Goal: Task Accomplishment & Management: Complete application form

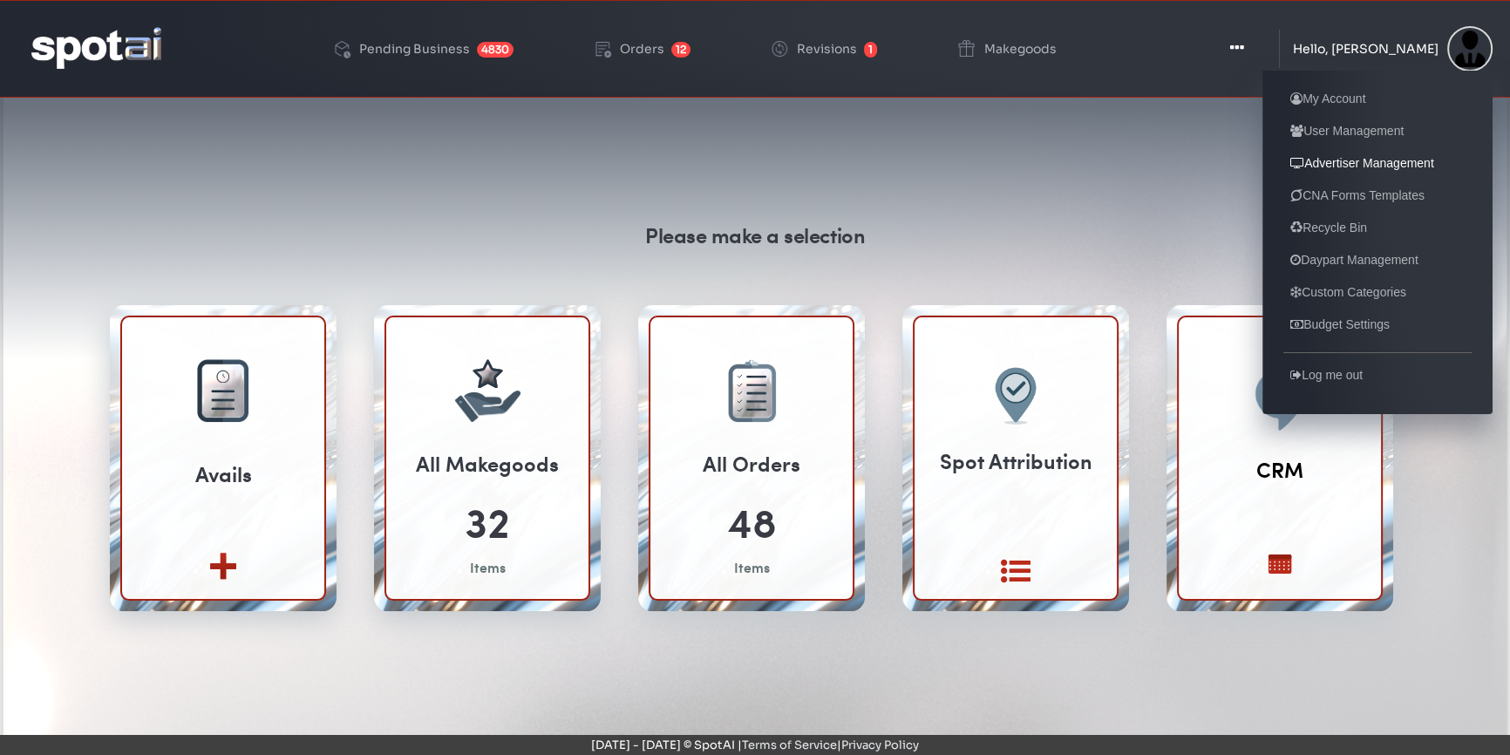
click at [1326, 165] on link "Advertiser Management" at bounding box center [1363, 163] width 158 height 21
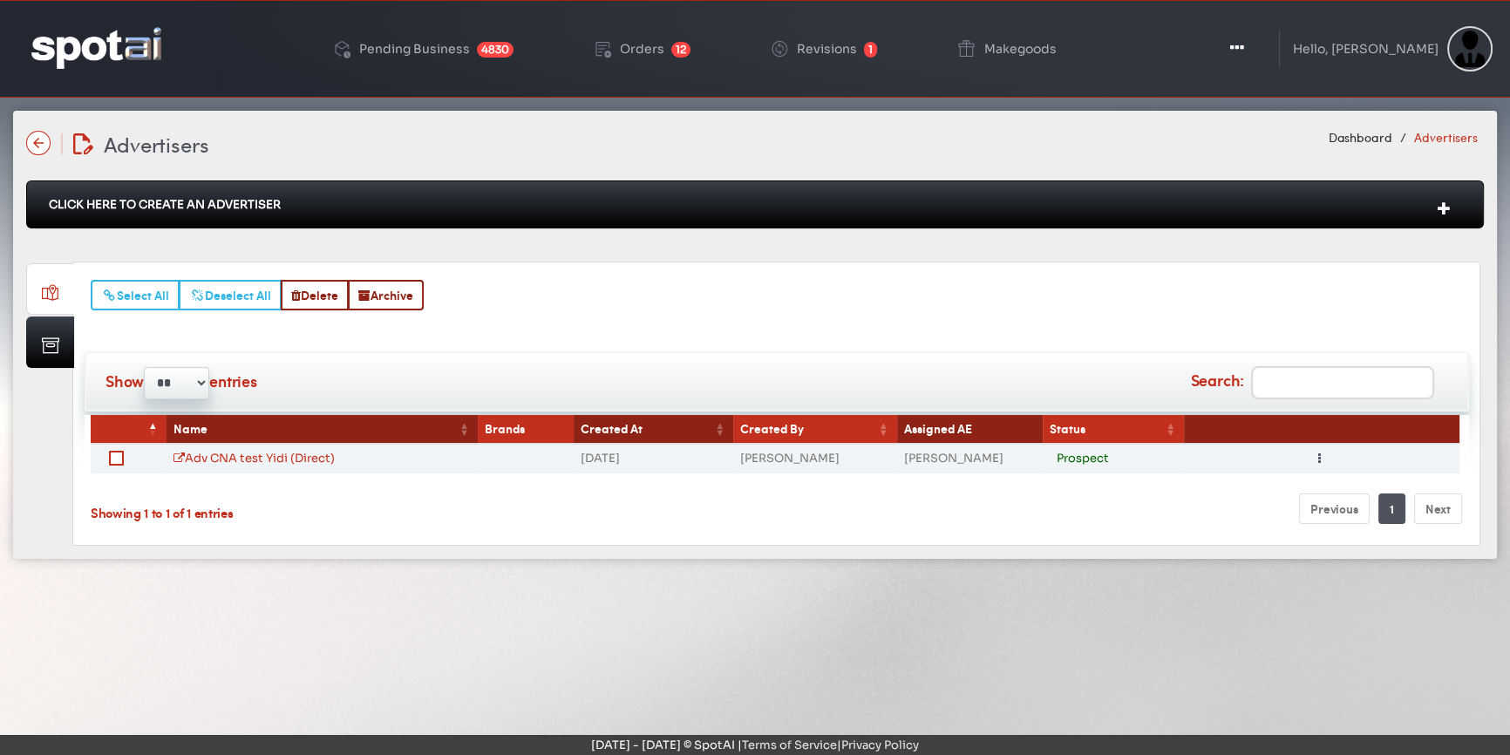
click at [200, 206] on div "Click Here To Create An Advertiser" at bounding box center [755, 205] width 1458 height 48
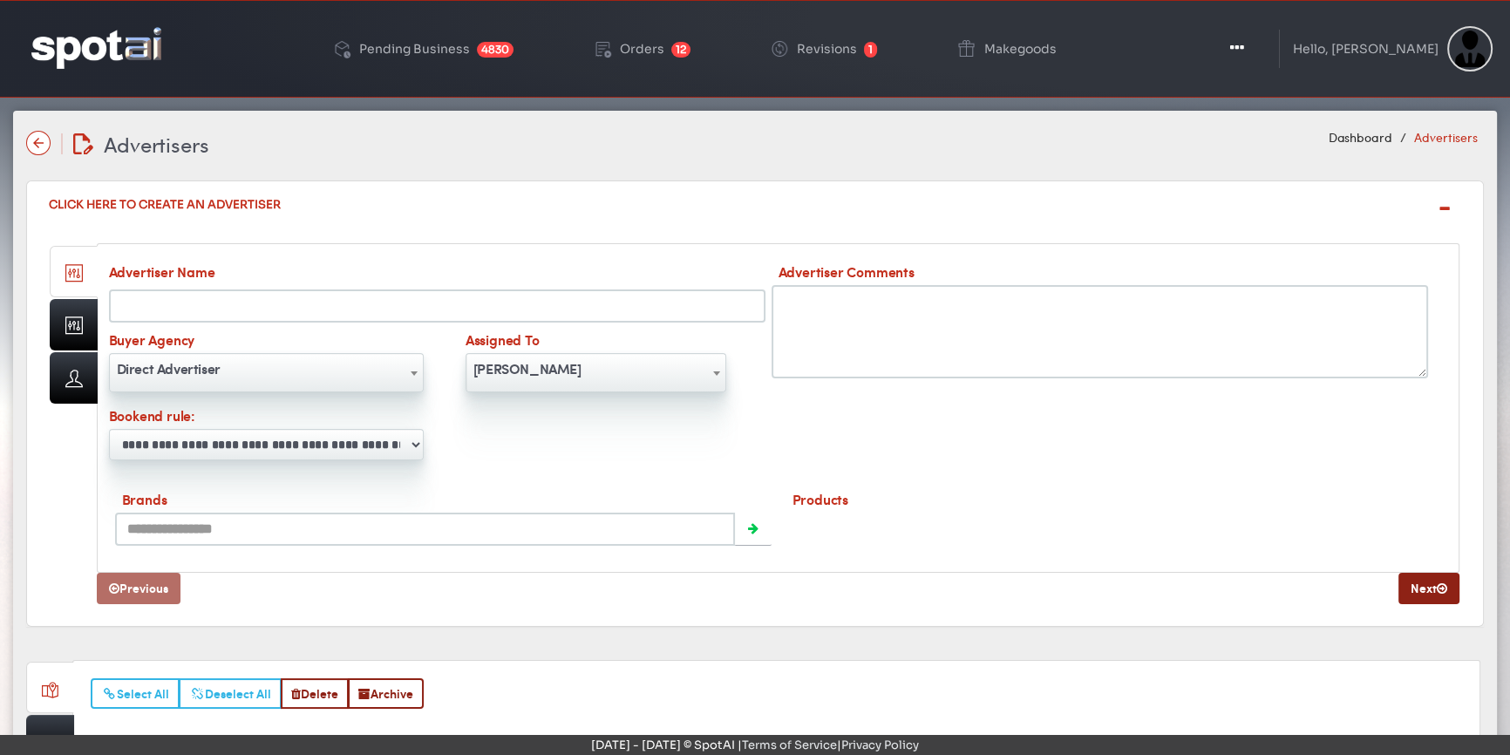
click at [201, 298] on input "Advertiser Name" at bounding box center [437, 306] width 657 height 33
type input "********"
click at [77, 324] on link at bounding box center [74, 324] width 48 height 51
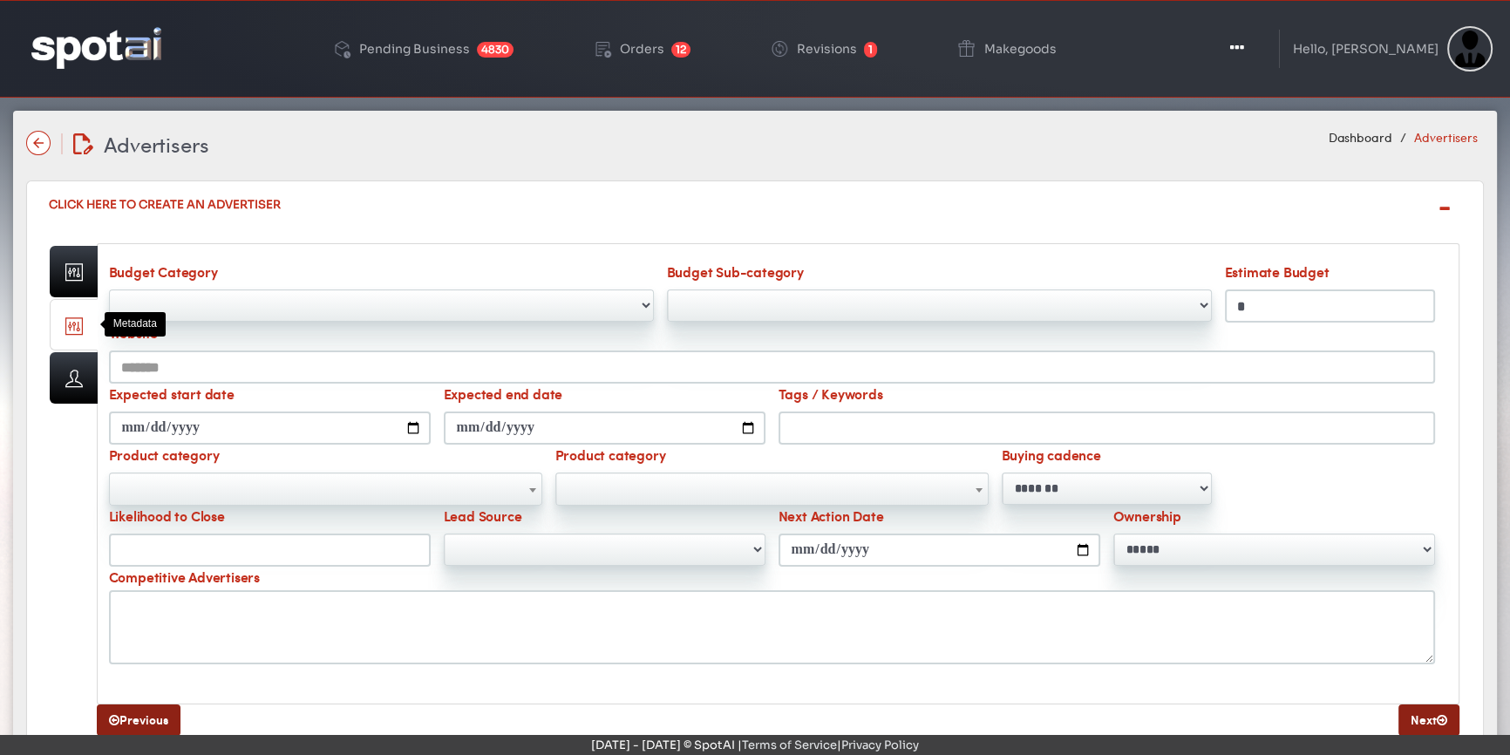
click at [411, 333] on div "Website" at bounding box center [771, 353] width 1339 height 61
click at [422, 296] on select "**********" at bounding box center [381, 306] width 545 height 32
click at [471, 221] on div "Click Here To Create An Advertiser" at bounding box center [755, 204] width 1458 height 47
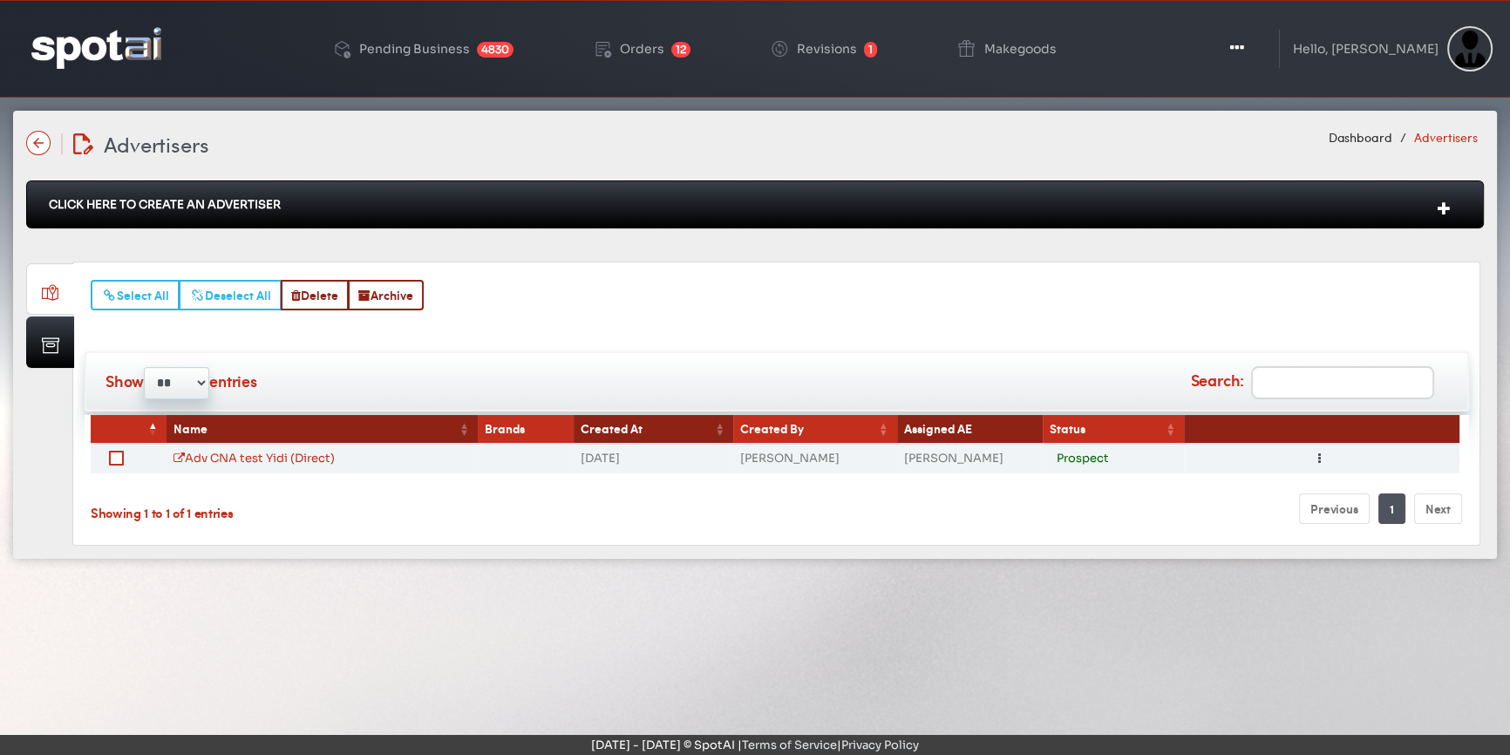
click at [317, 215] on div "Click Here To Create An Advertiser" at bounding box center [755, 205] width 1458 height 48
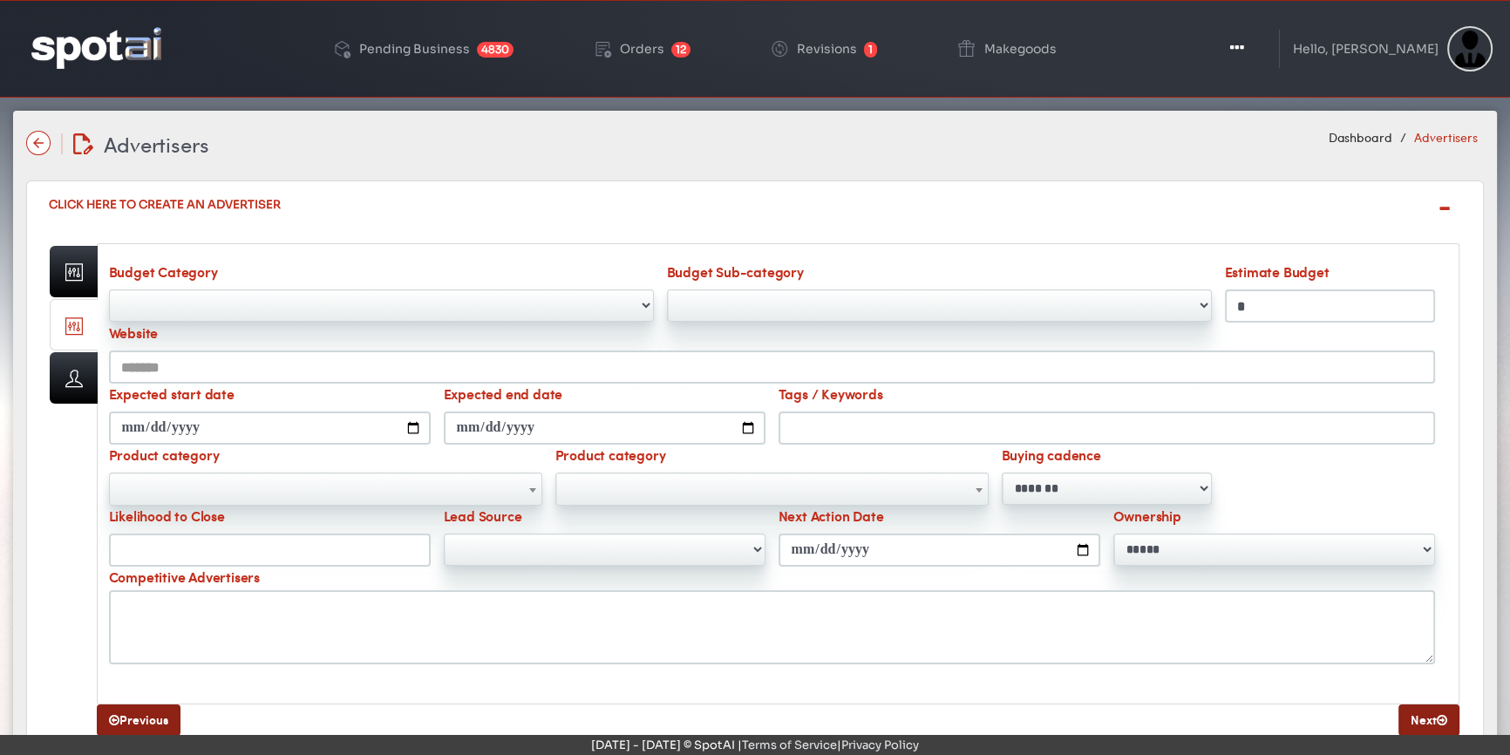
click at [587, 311] on select "**********" at bounding box center [381, 306] width 545 height 32
select select "*"
click at [109, 290] on select "**********" at bounding box center [381, 306] width 545 height 32
click at [791, 299] on select "**********" at bounding box center [939, 306] width 545 height 32
click at [583, 239] on div "**********" at bounding box center [778, 485] width 1363 height 501
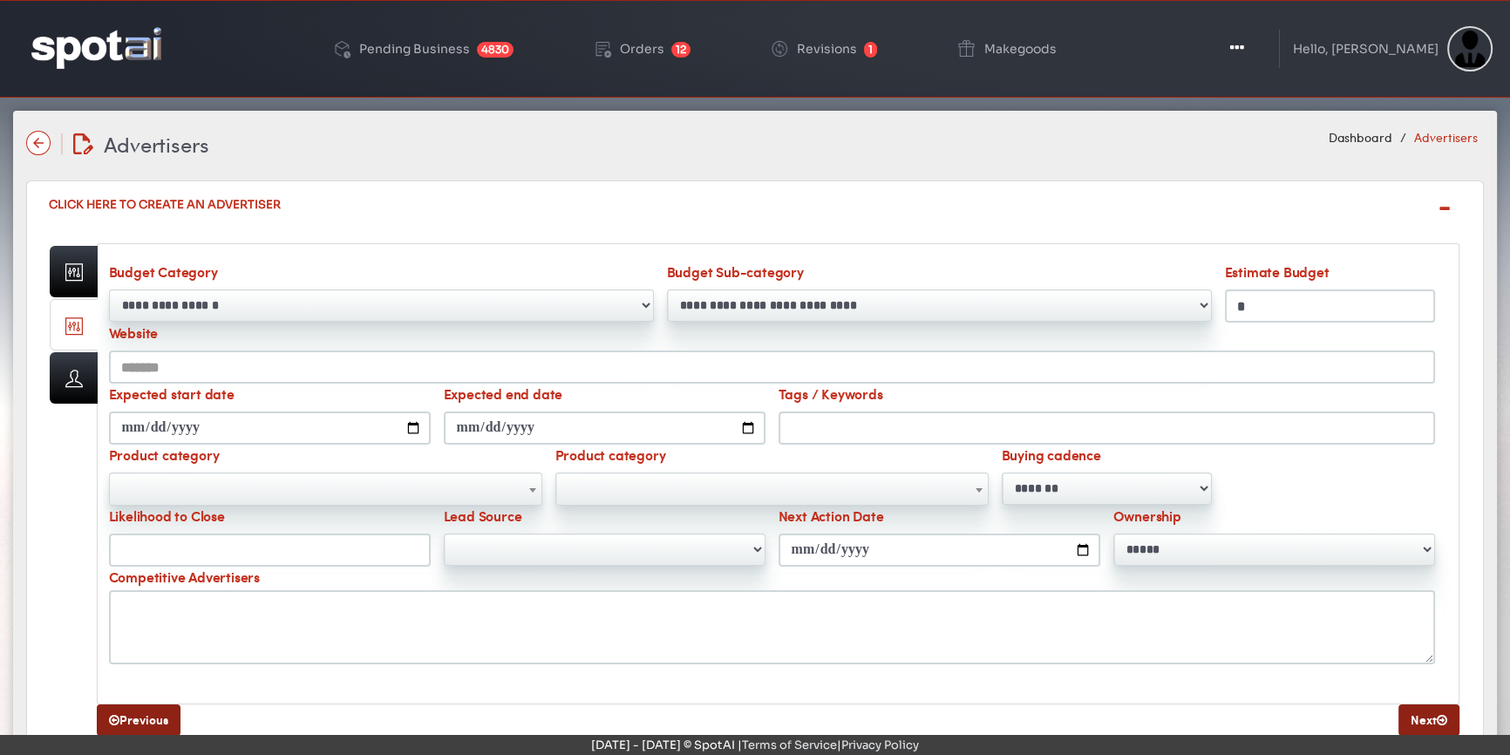
click at [525, 313] on select "**********" at bounding box center [381, 306] width 545 height 32
click at [423, 262] on div "**********" at bounding box center [381, 292] width 558 height 60
drag, startPoint x: 1247, startPoint y: 310, endPoint x: 1235, endPoint y: 310, distance: 12.2
click at [1235, 310] on input "*" at bounding box center [1330, 306] width 210 height 33
click at [1294, 302] on input "*" at bounding box center [1330, 306] width 210 height 33
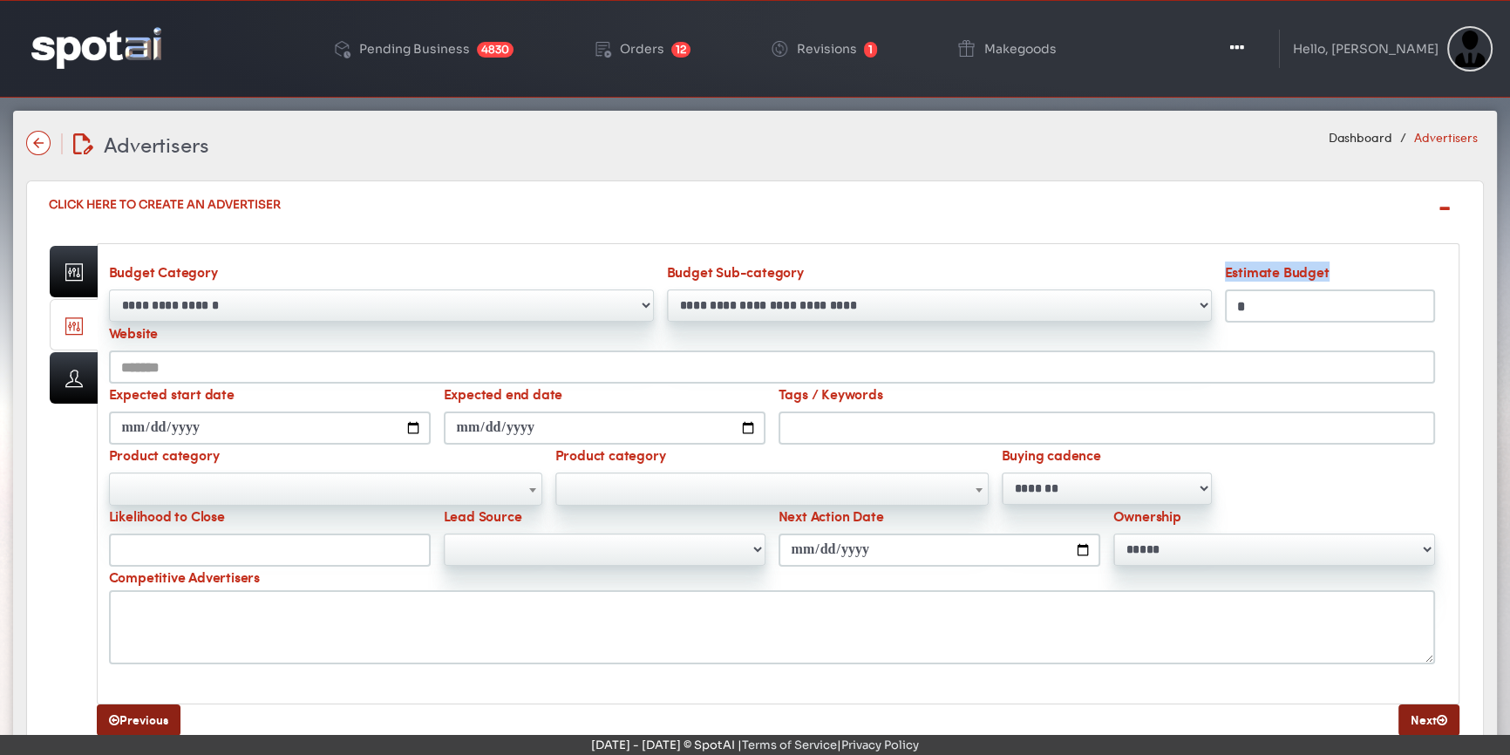
drag, startPoint x: 1221, startPoint y: 269, endPoint x: 1350, endPoint y: 269, distance: 129.1
click at [1350, 269] on div "Estimate Budget *" at bounding box center [1329, 292] width 223 height 61
click at [1049, 241] on div "**********" at bounding box center [778, 485] width 1363 height 501
click at [1257, 303] on input "*" at bounding box center [1330, 306] width 210 height 33
click at [179, 153] on span "Advertisers" at bounding box center [157, 144] width 106 height 30
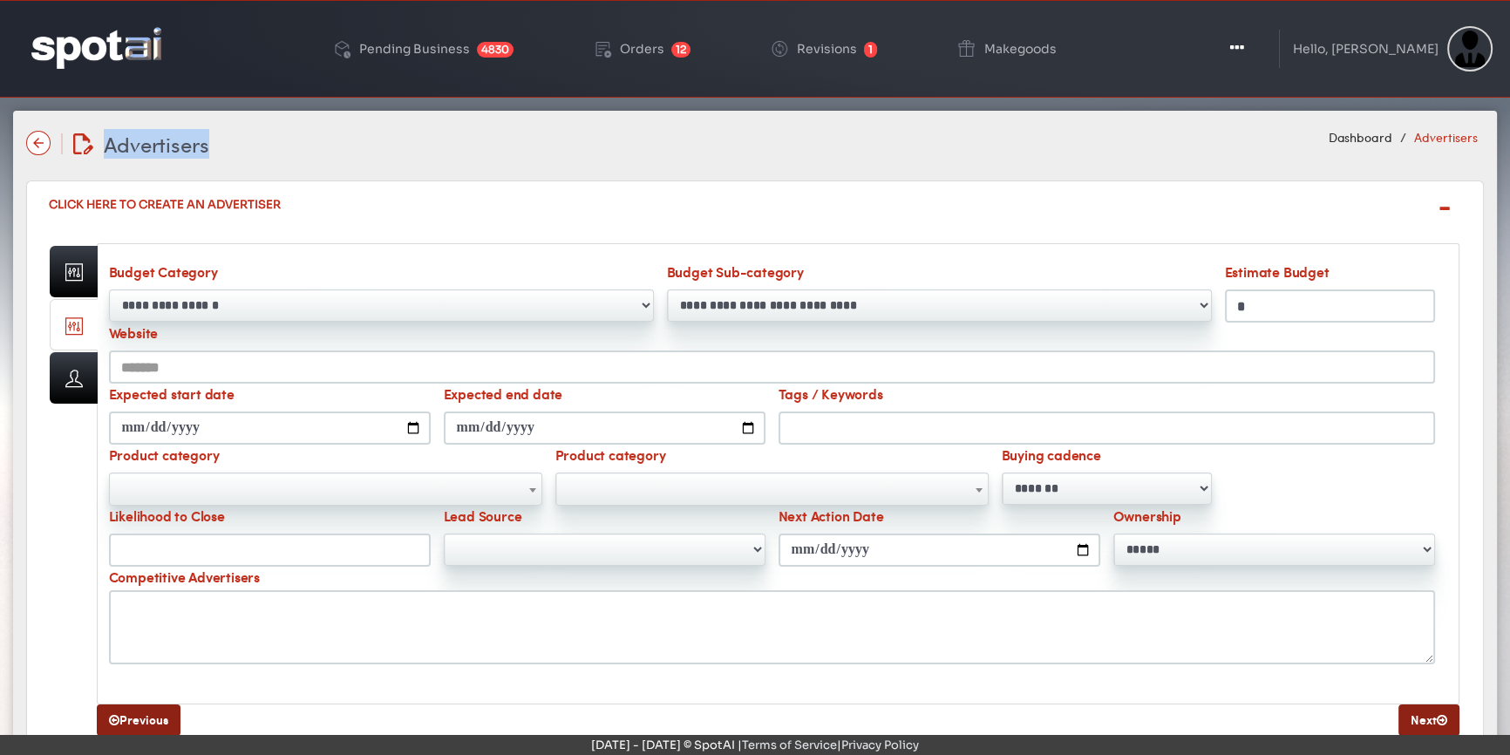
click at [179, 153] on span "Advertisers" at bounding box center [157, 144] width 106 height 30
click at [331, 149] on div "Advertisers Advertisers Dashboard Advertisers" at bounding box center [755, 143] width 1458 height 31
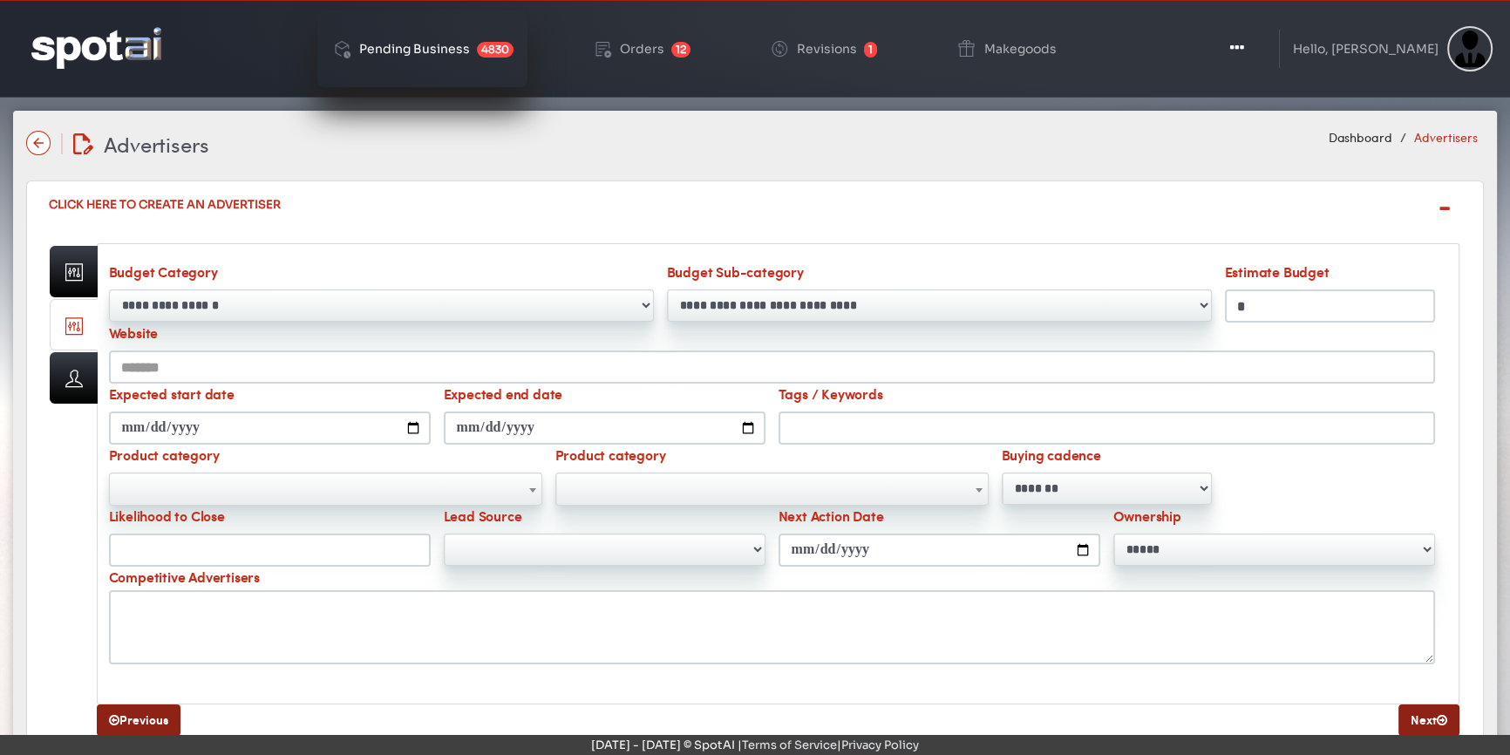
click at [446, 52] on div "Pending Business" at bounding box center [414, 49] width 111 height 12
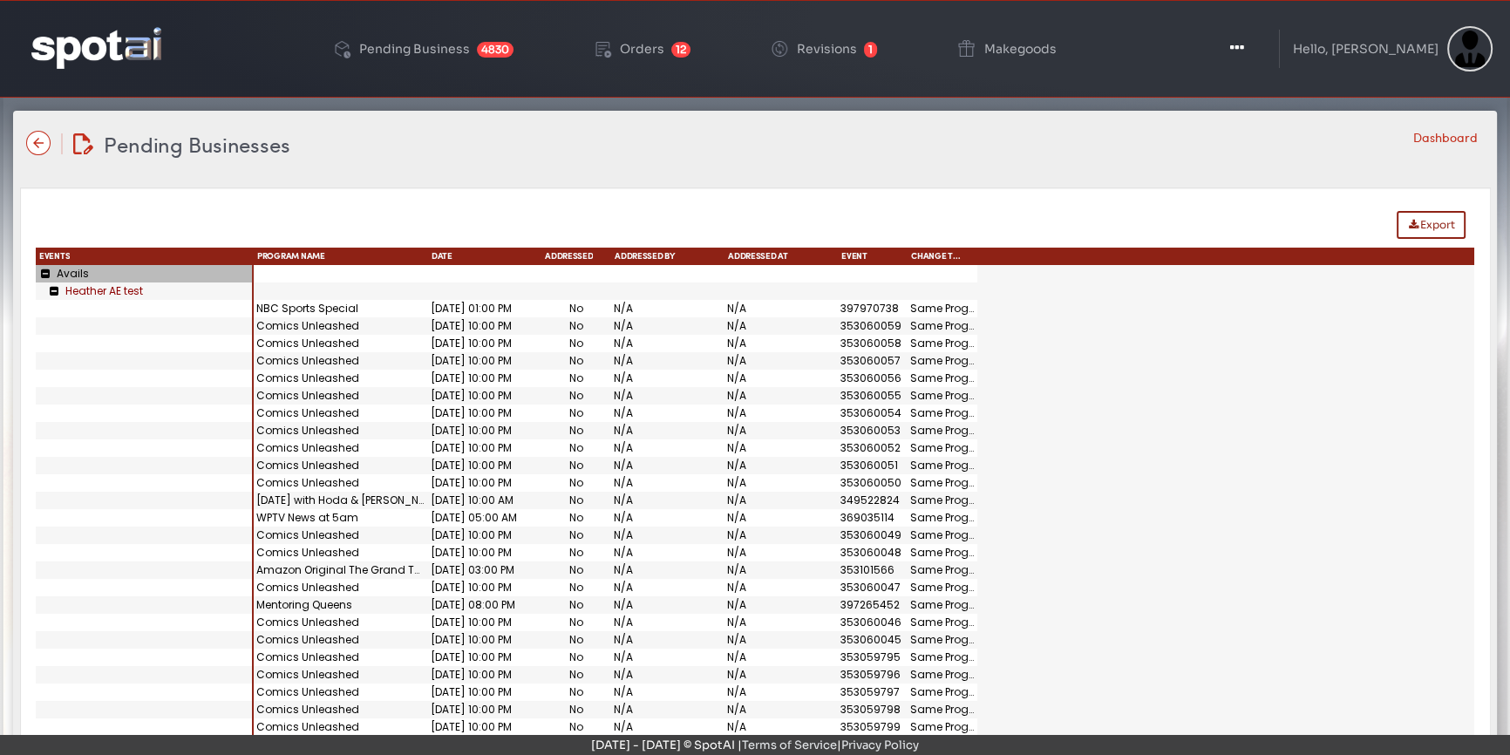
click at [45, 274] on icon at bounding box center [44, 274] width 13 height 10
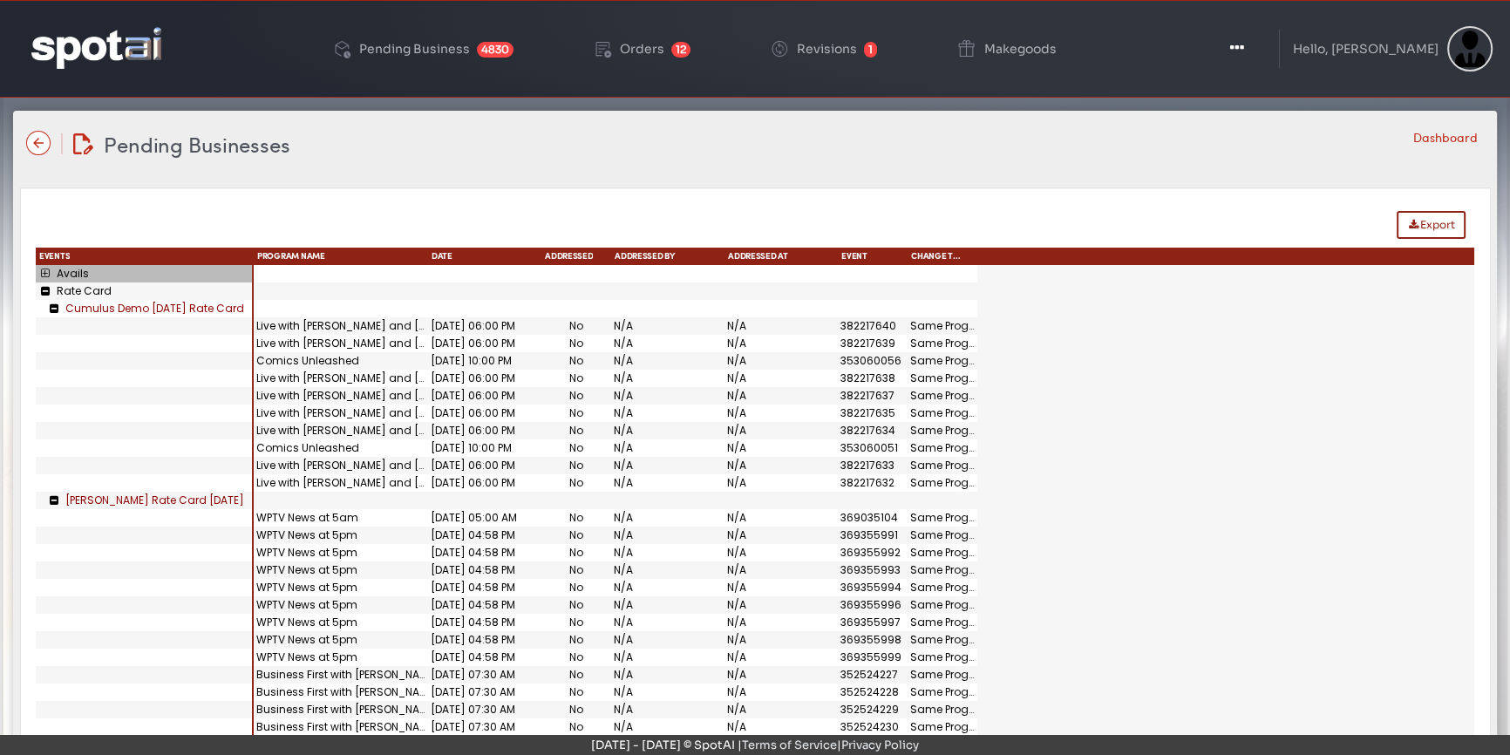
click at [45, 289] on icon at bounding box center [44, 291] width 13 height 10
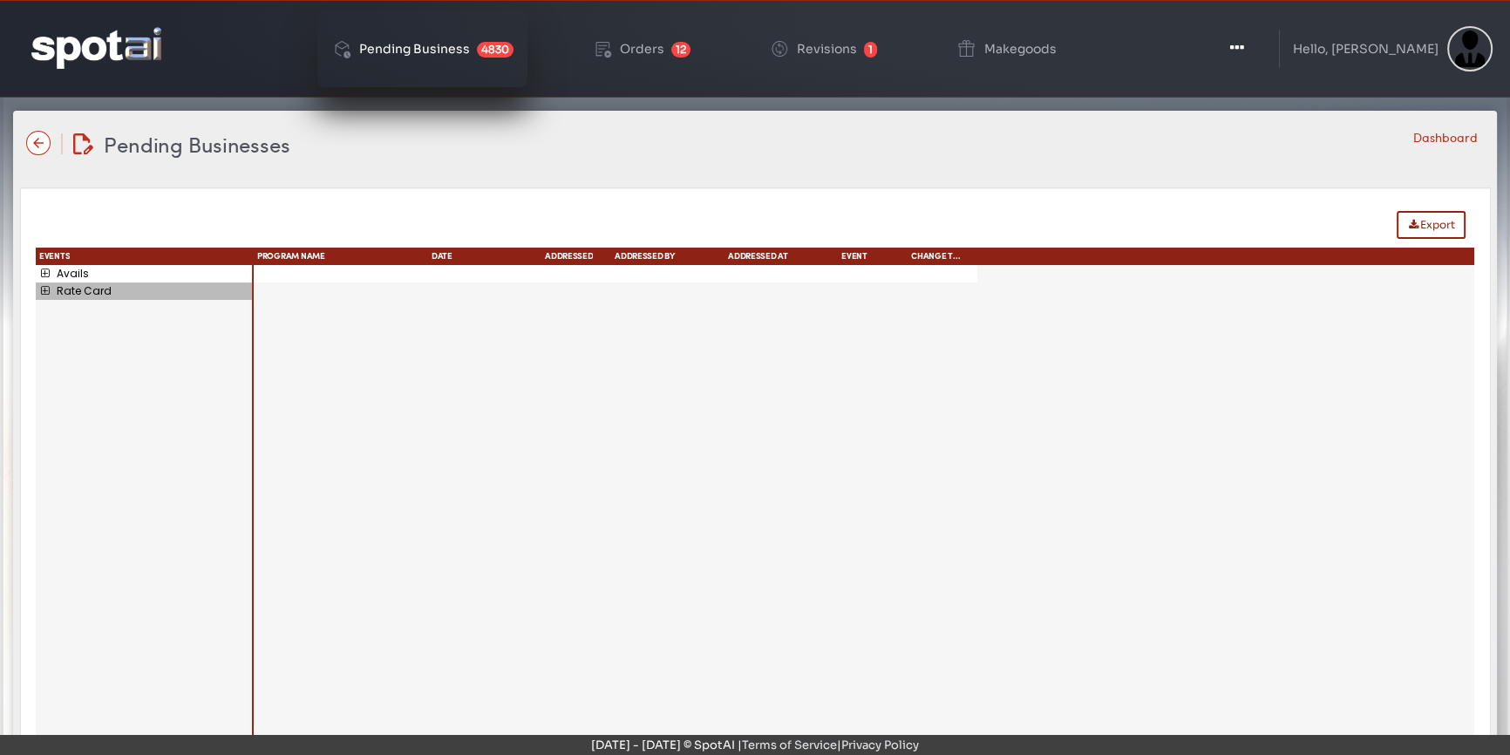
click at [422, 51] on div "Pending Business" at bounding box center [414, 49] width 111 height 12
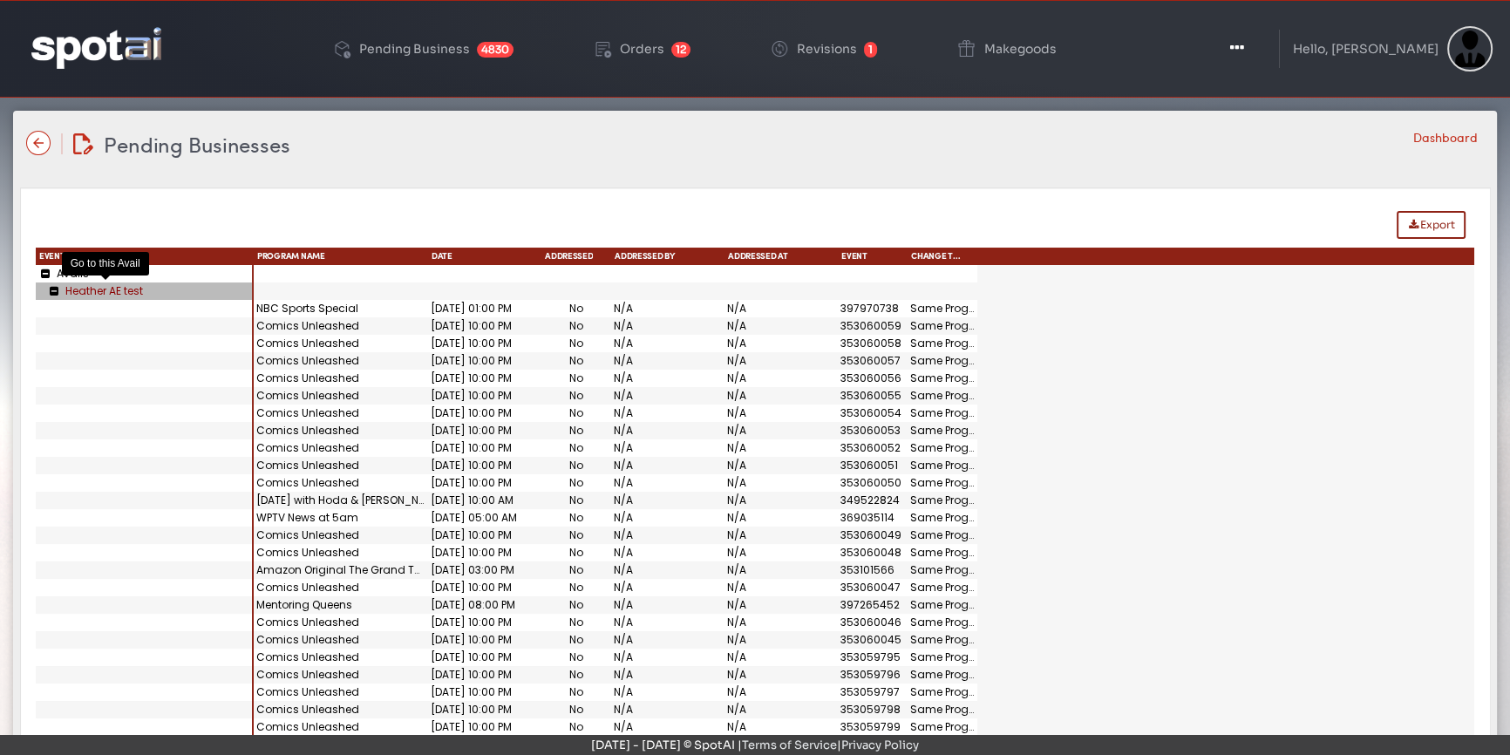
click at [117, 291] on link "Heather AE test" at bounding box center [104, 290] width 78 height 15
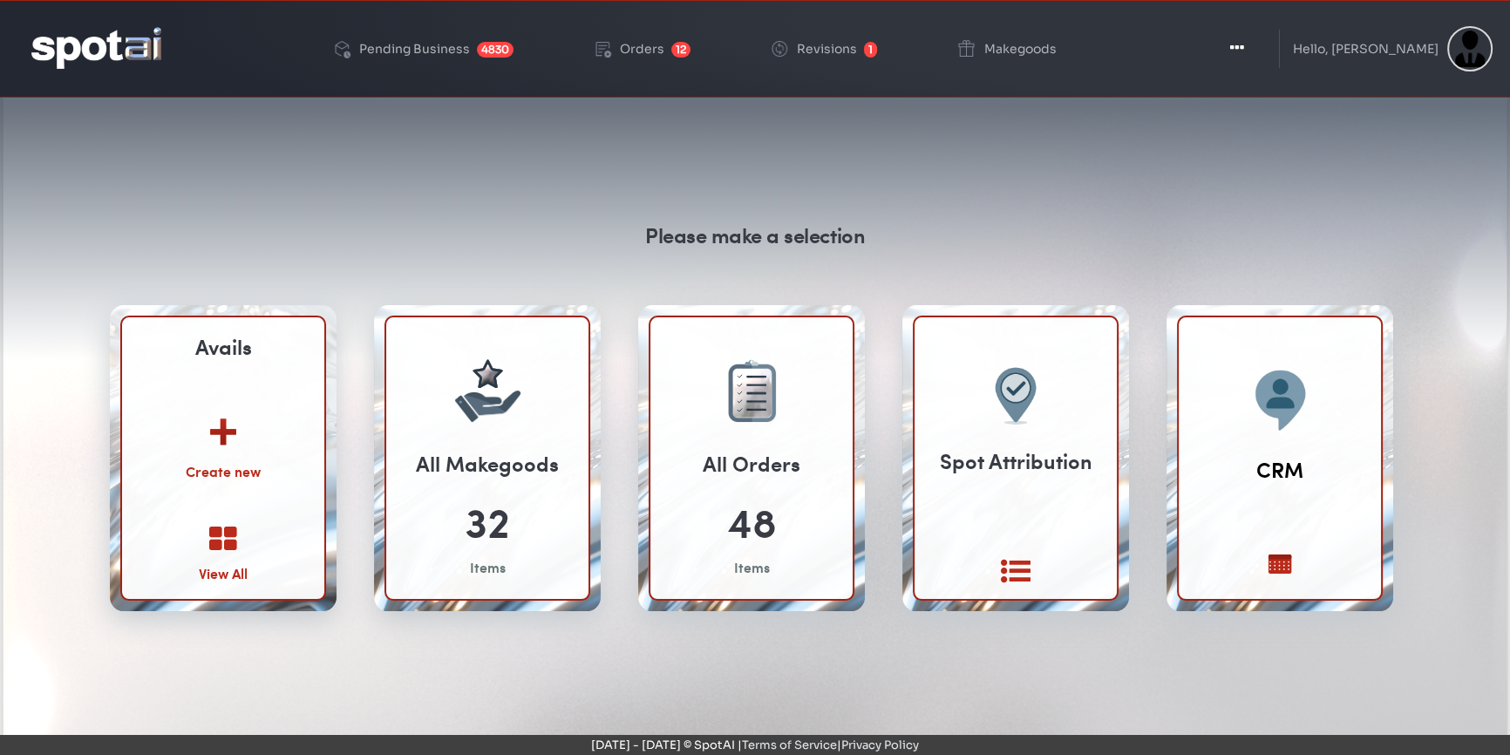
click at [227, 436] on img at bounding box center [223, 426] width 94 height 68
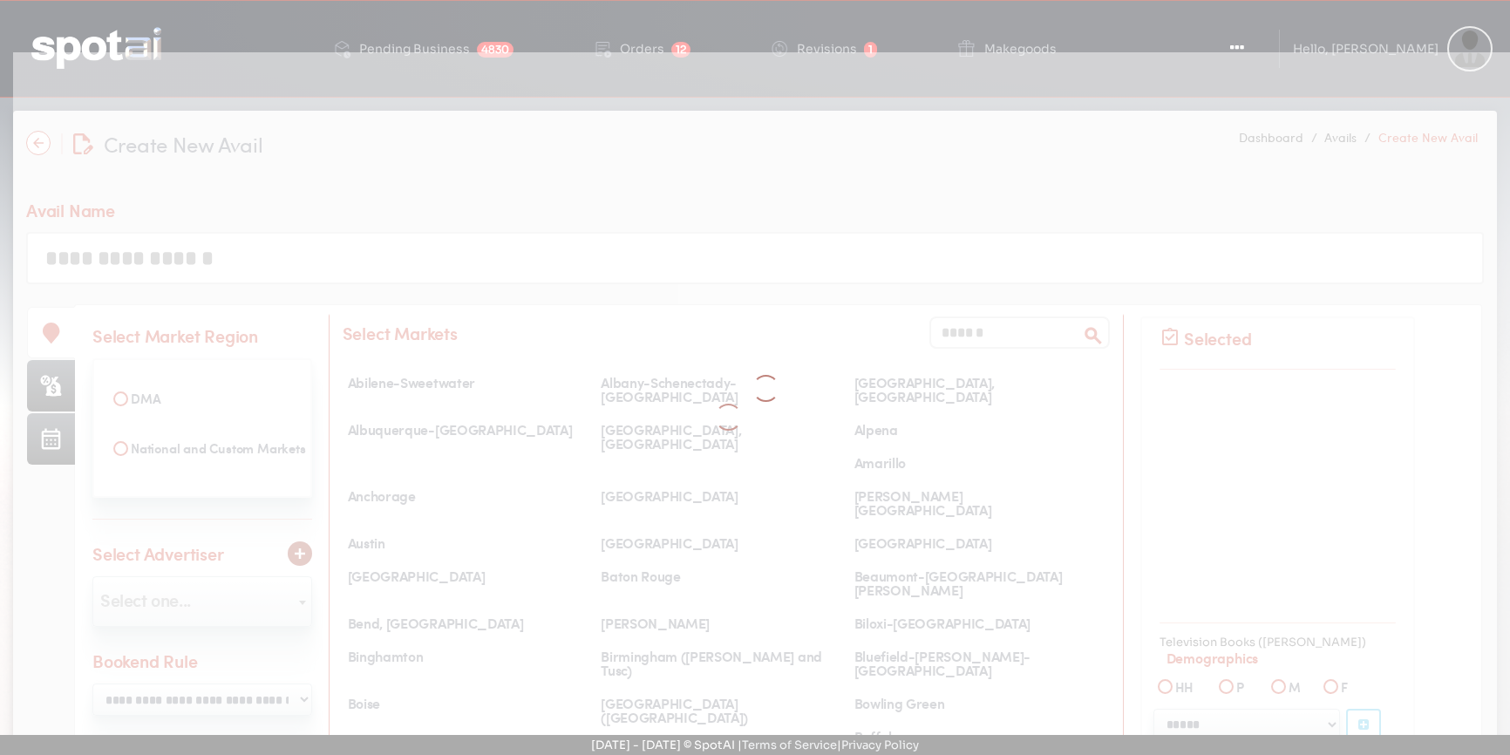
select select
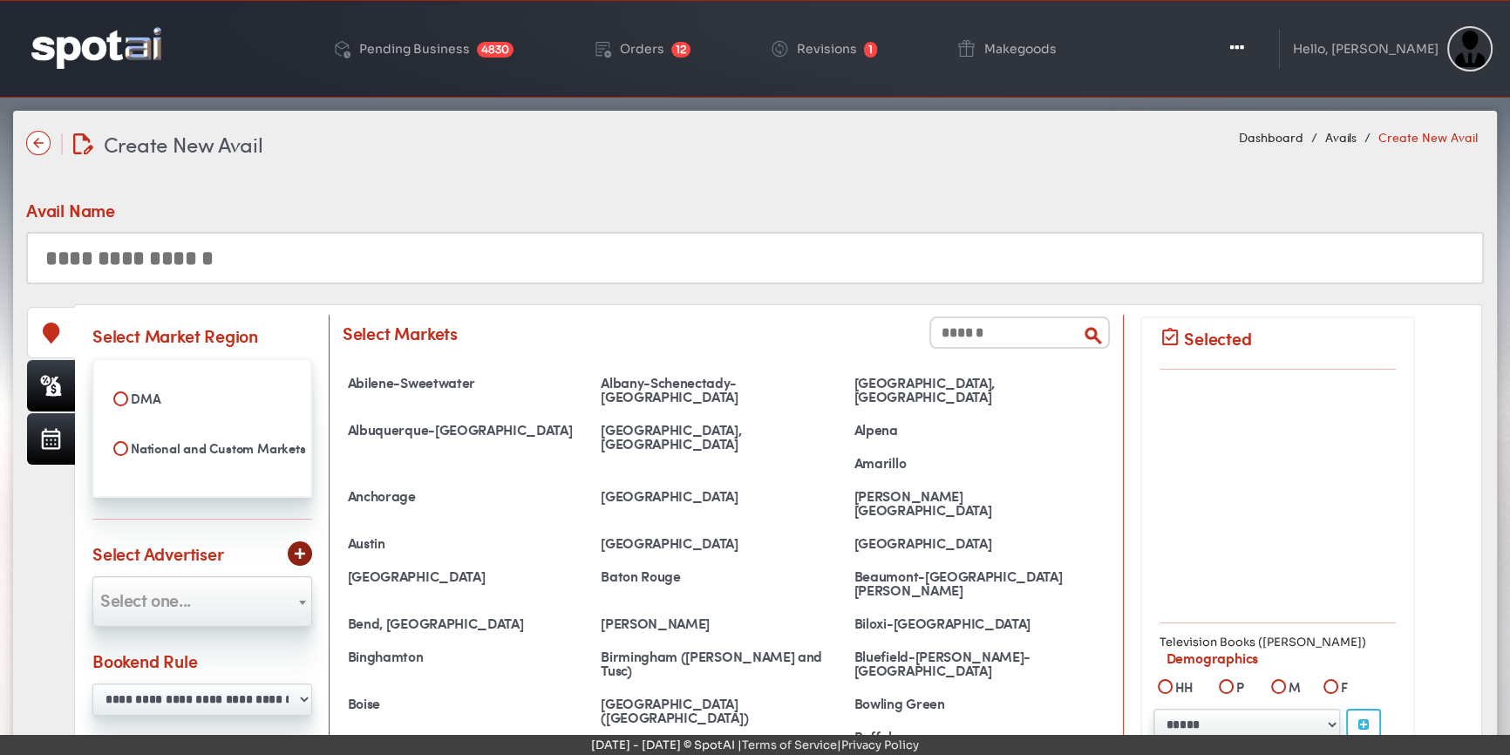
click at [232, 270] on input "text" at bounding box center [755, 258] width 1458 height 52
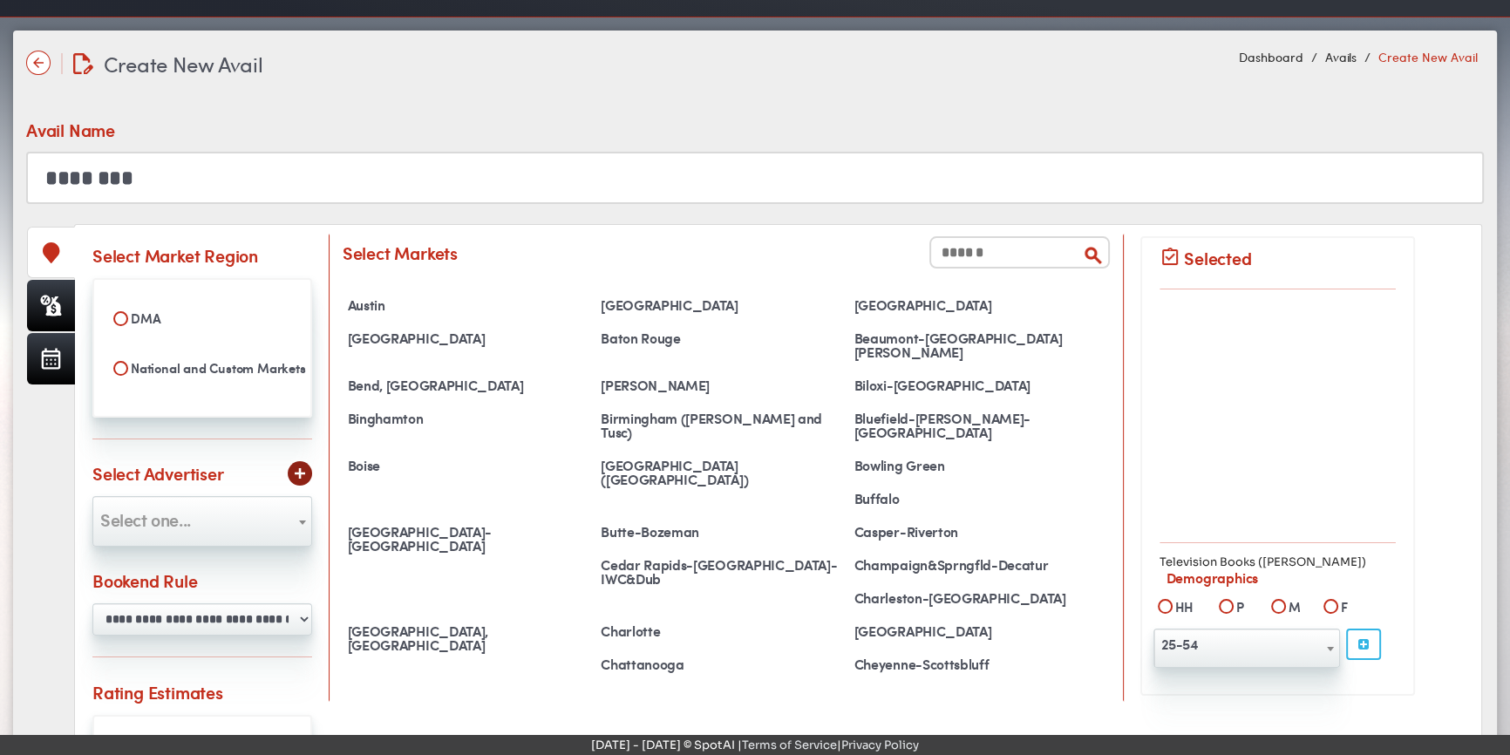
scroll to position [59, 0]
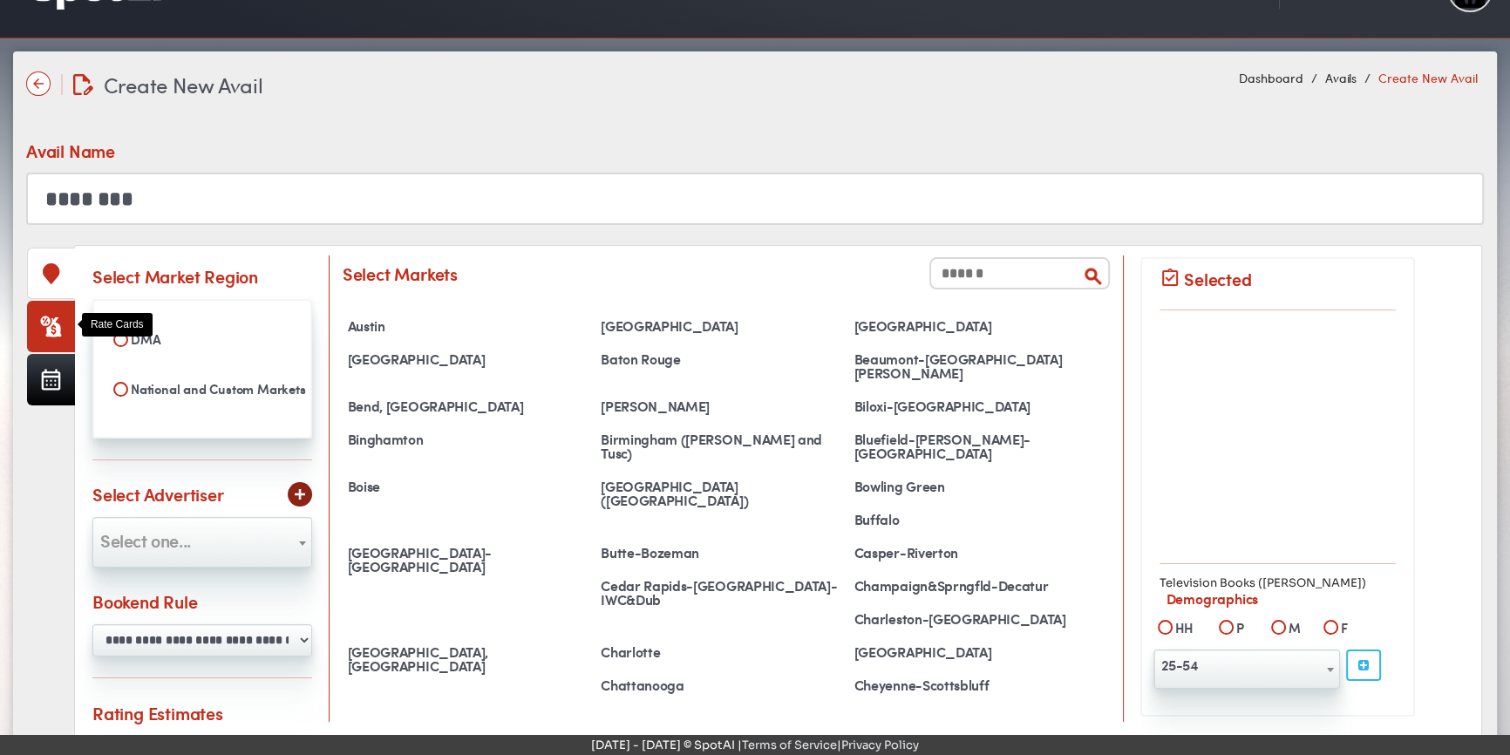
type input "********"
click at [49, 322] on icon at bounding box center [51, 327] width 22 height 22
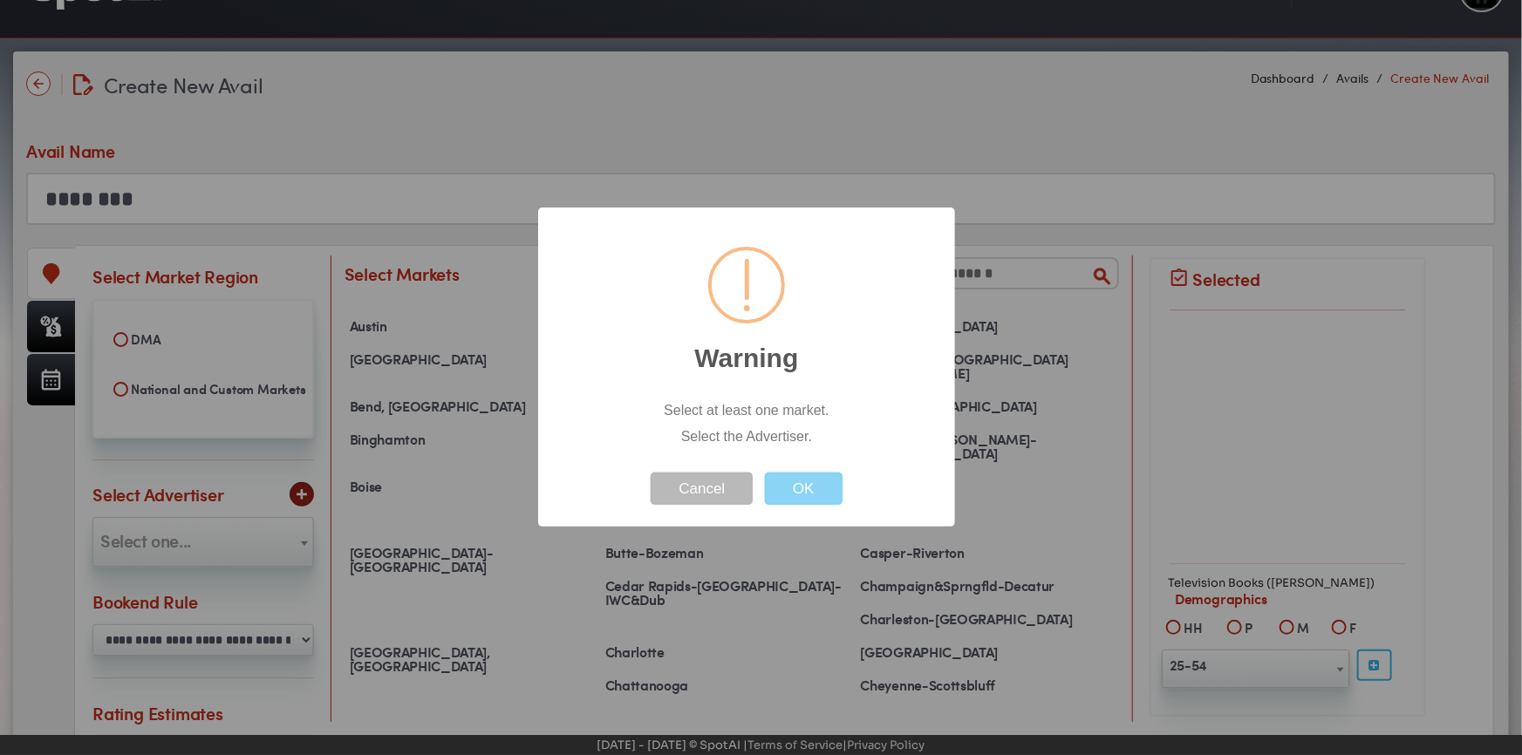
click at [689, 493] on button "Cancel" at bounding box center [702, 489] width 102 height 32
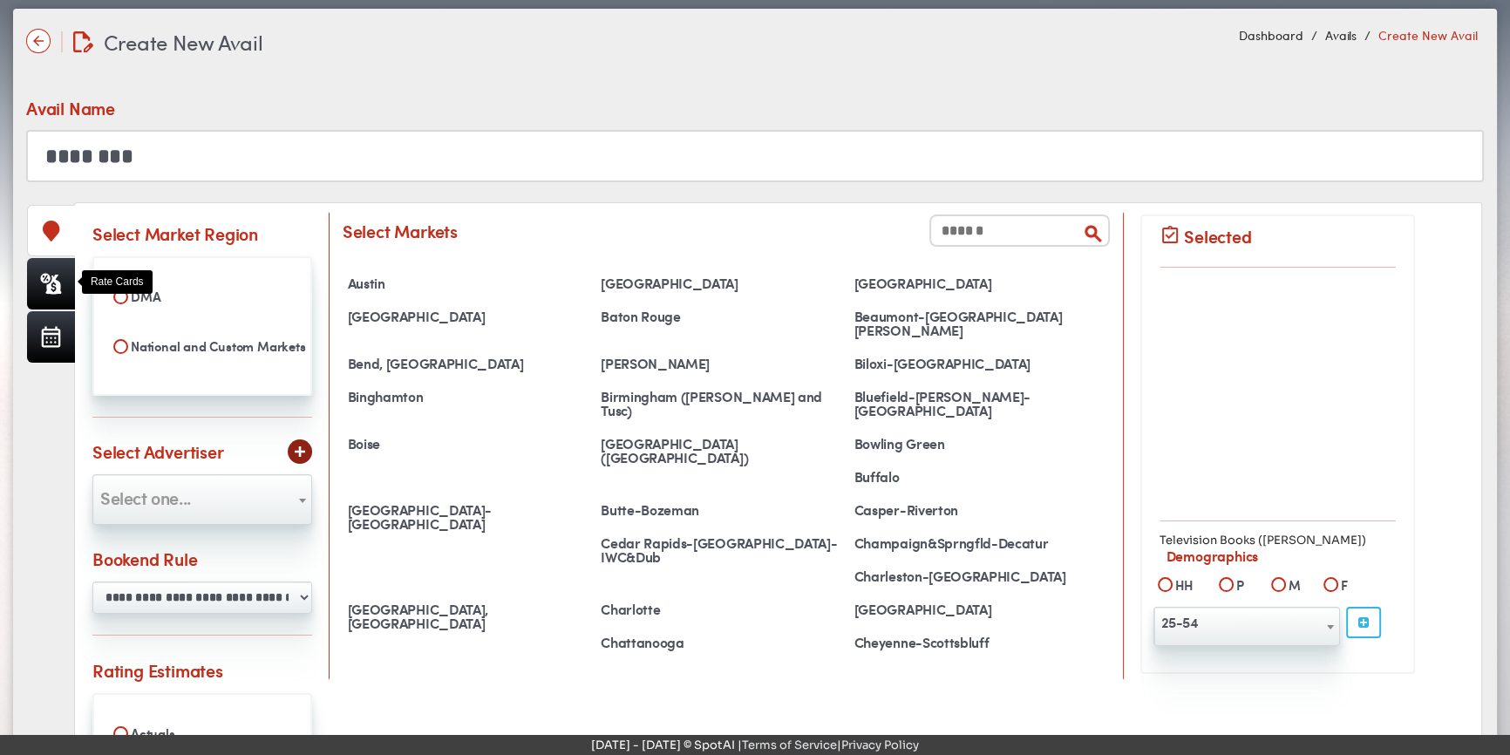
scroll to position [218, 0]
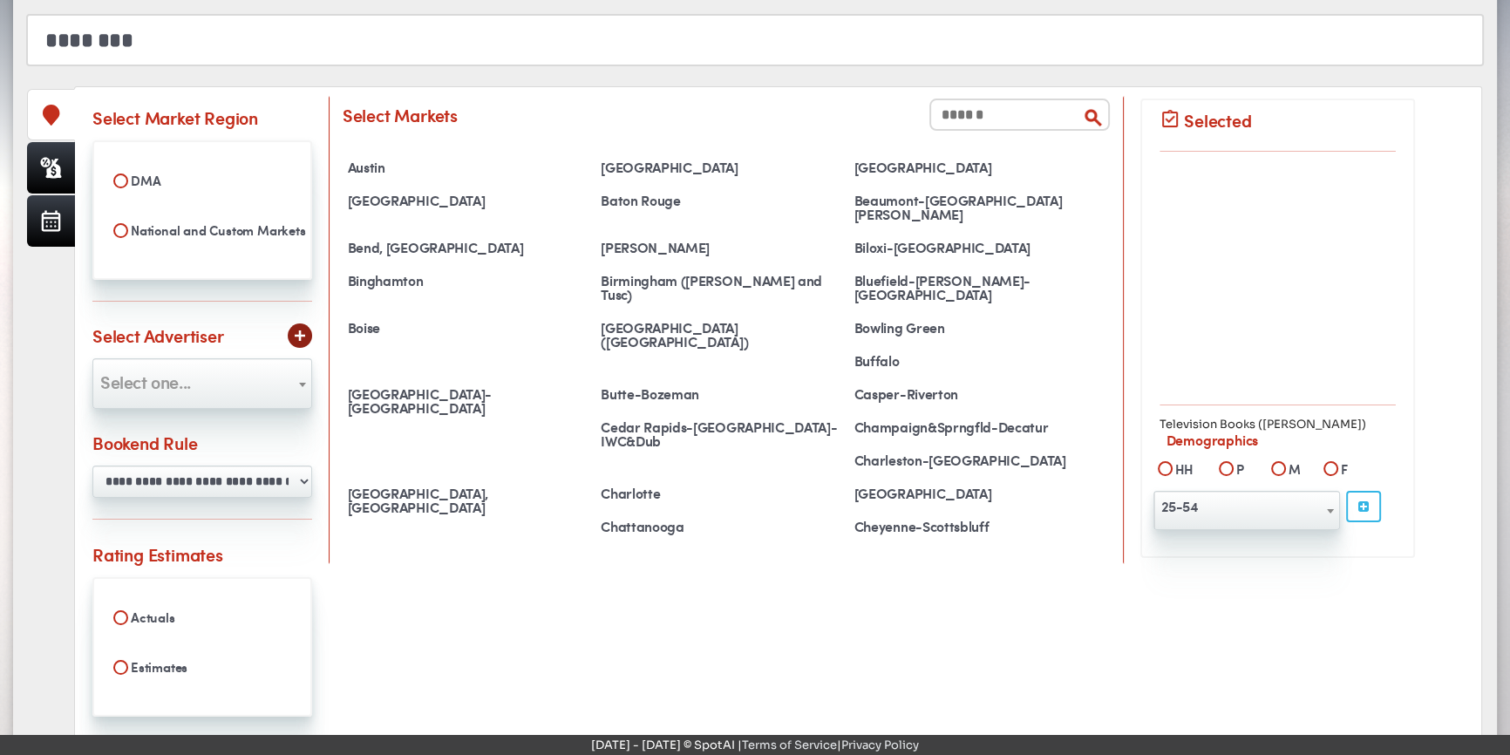
click at [297, 331] on img at bounding box center [300, 336] width 10 height 10
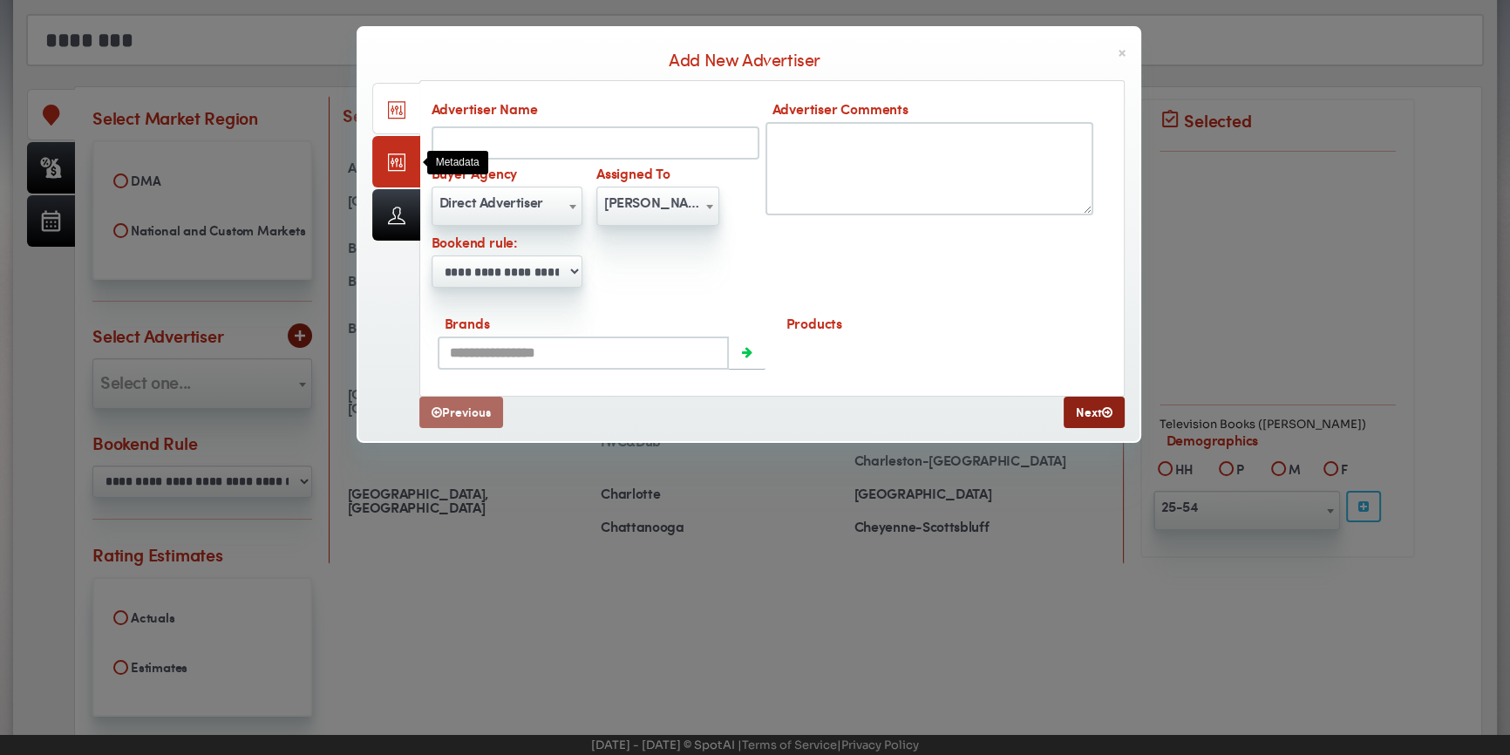
click at [392, 152] on link at bounding box center [396, 161] width 48 height 51
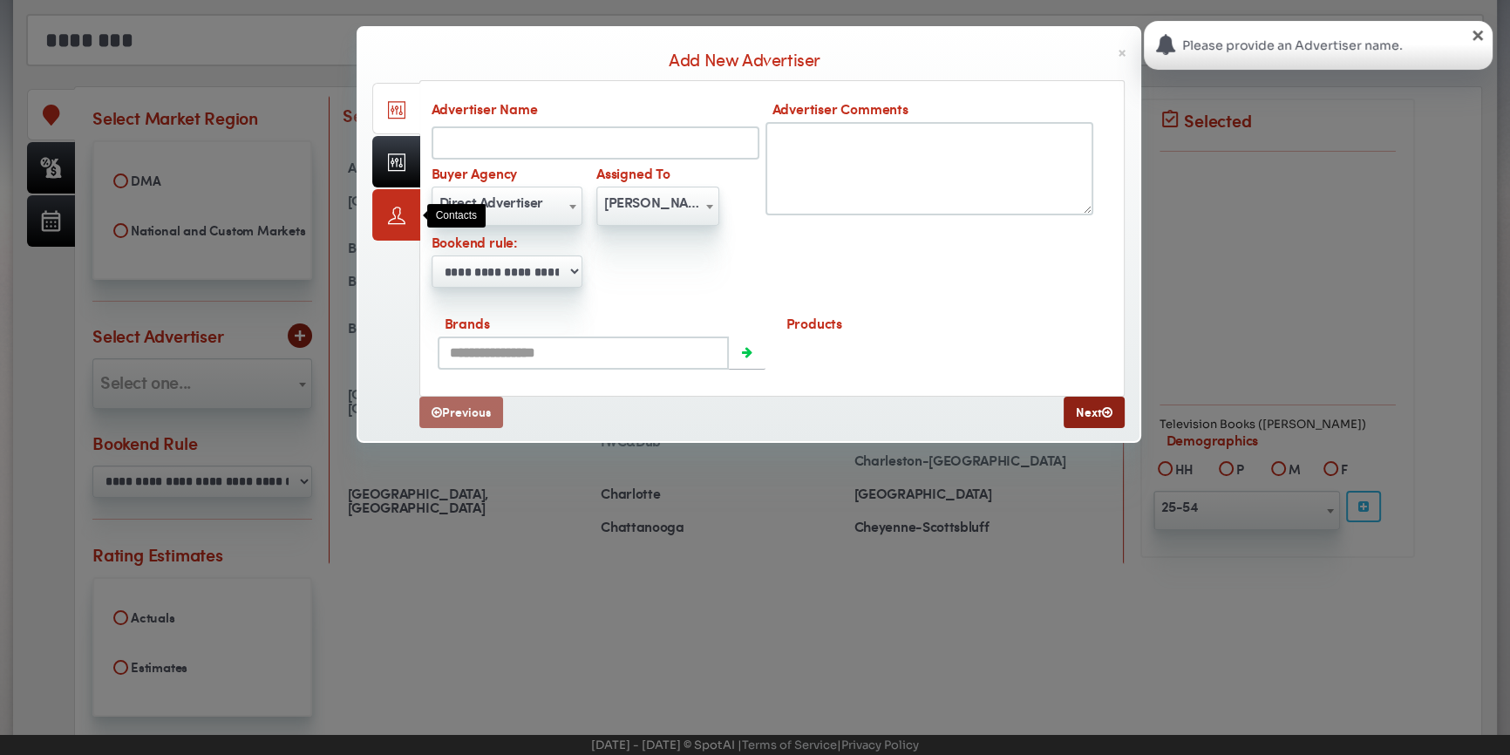
click at [394, 214] on link at bounding box center [396, 214] width 48 height 51
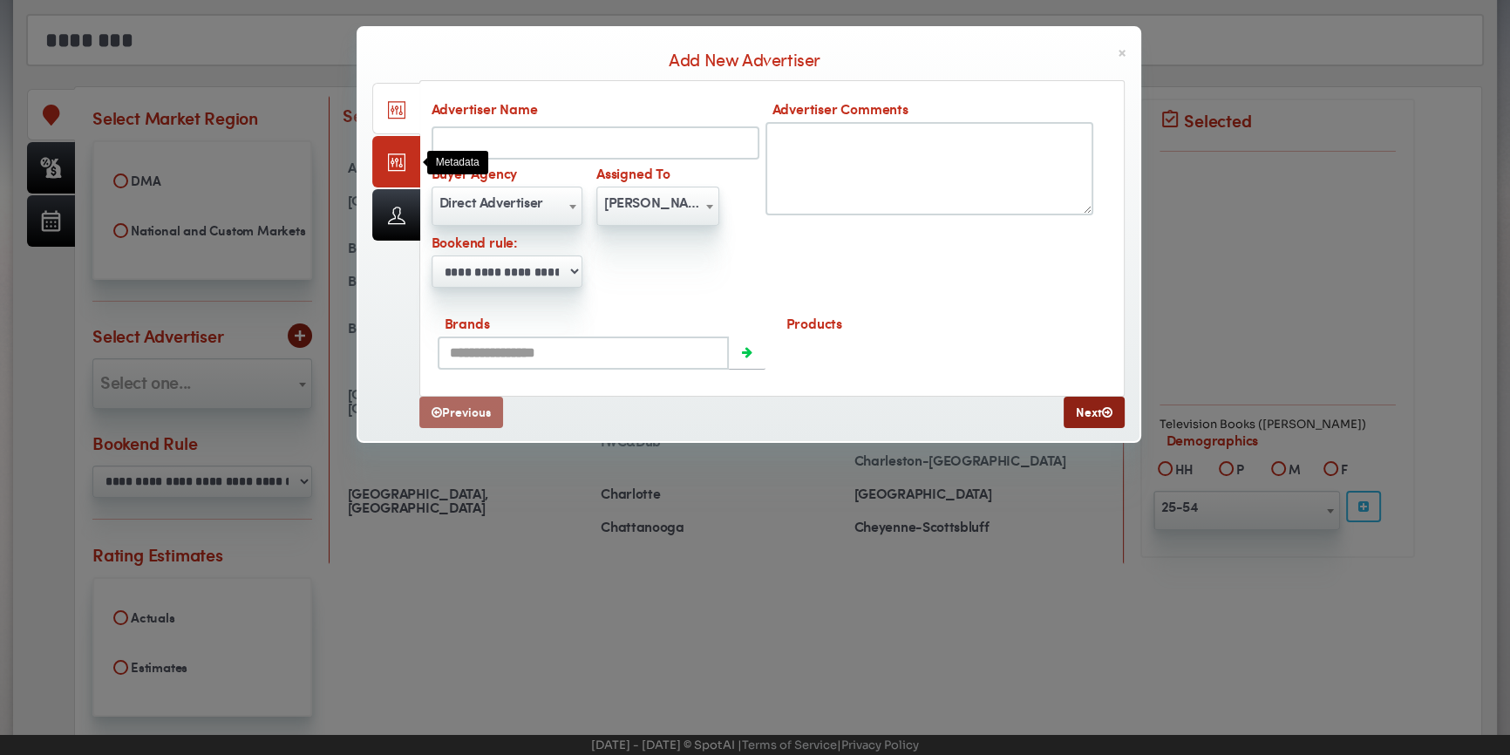
click at [399, 167] on link at bounding box center [396, 161] width 48 height 51
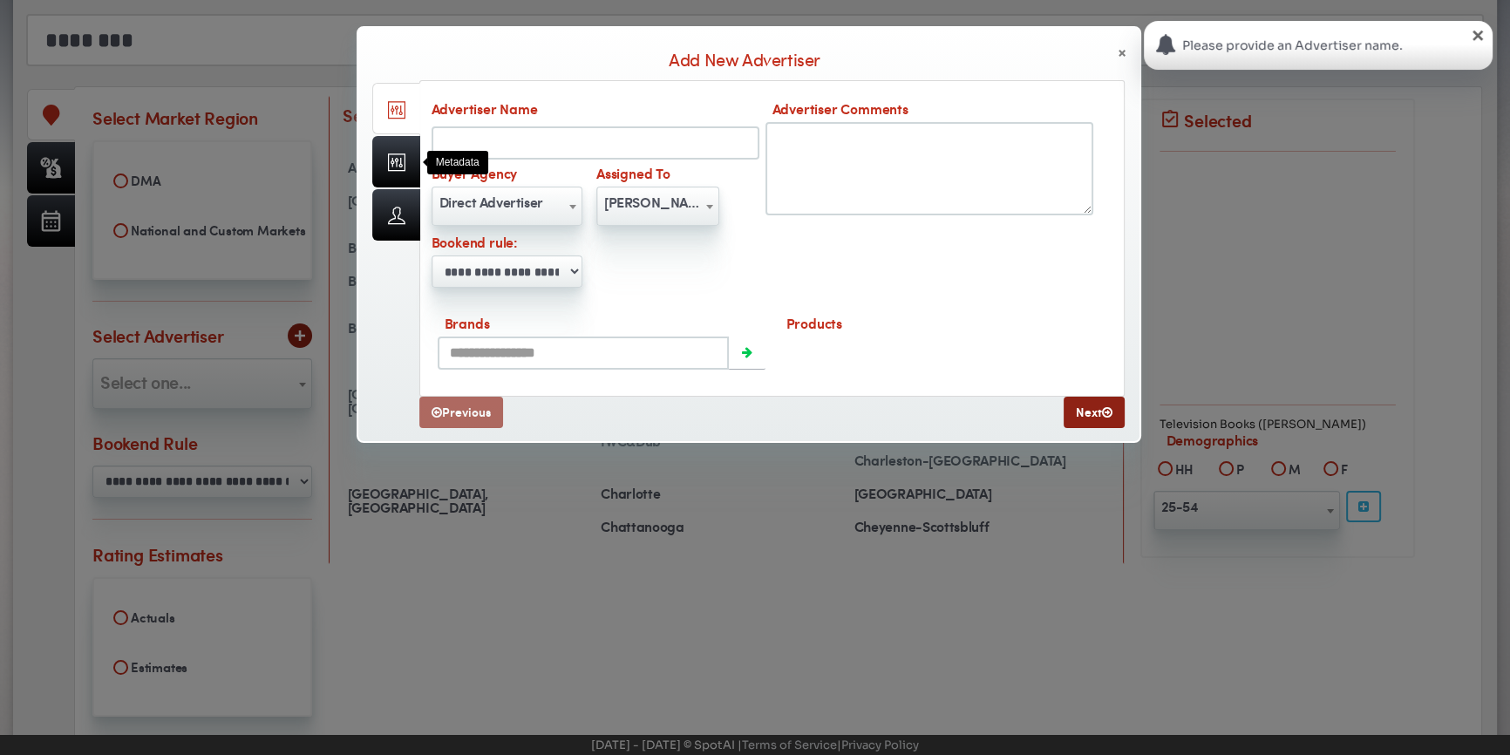
click at [1121, 50] on span "×" at bounding box center [1122, 53] width 9 height 18
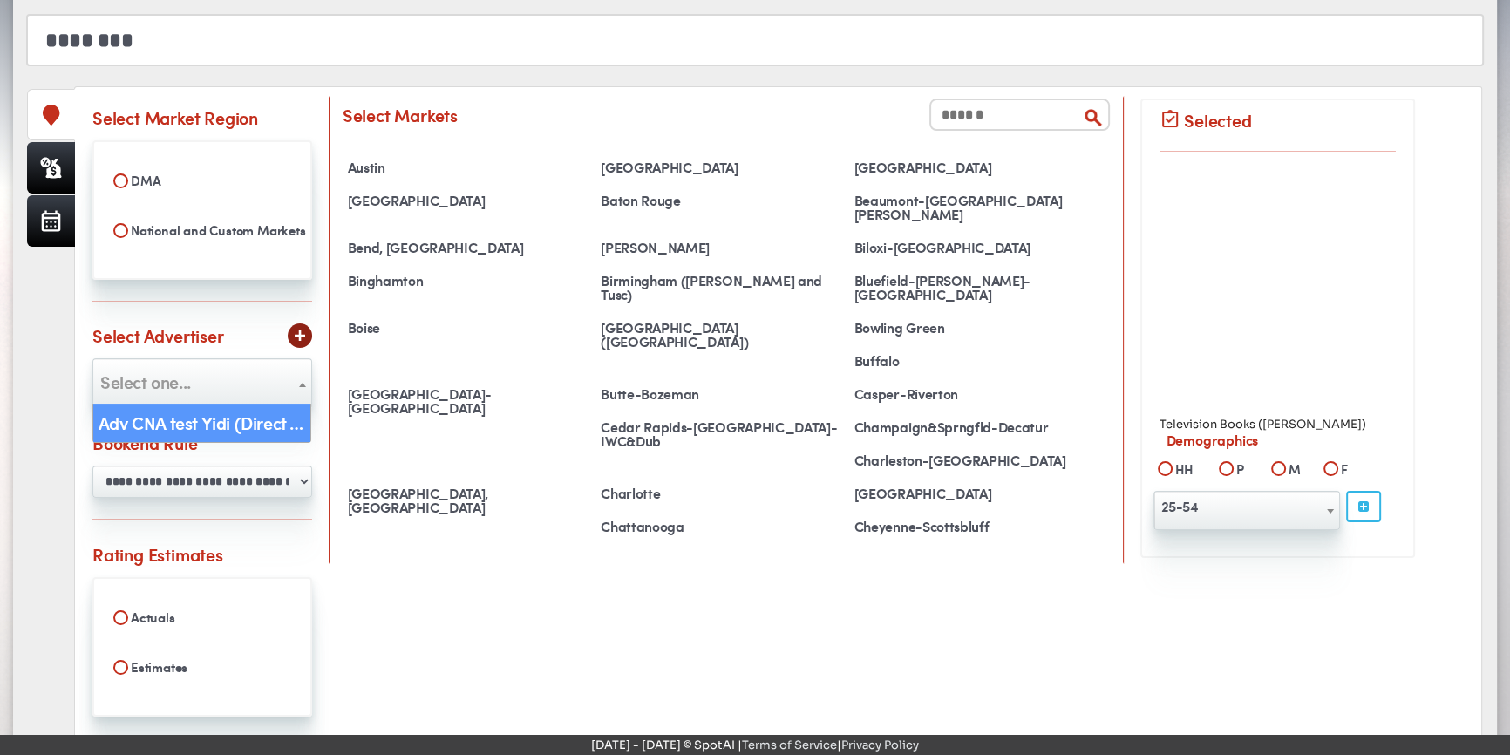
click at [168, 370] on span "Select one..." at bounding box center [145, 381] width 91 height 25
select select "**"
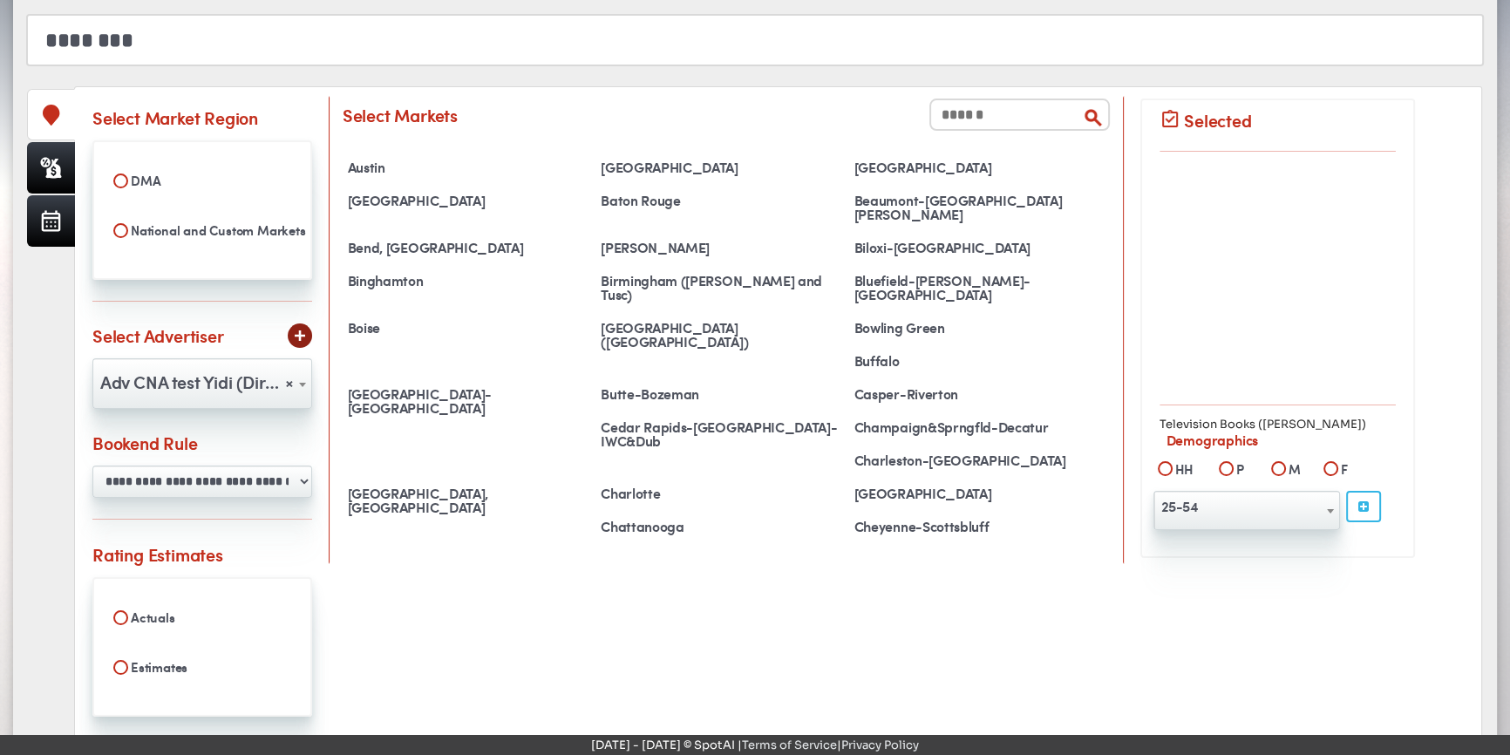
click at [554, 669] on div "**********" at bounding box center [778, 467] width 1372 height 724
click at [49, 174] on icon at bounding box center [53, 169] width 16 height 20
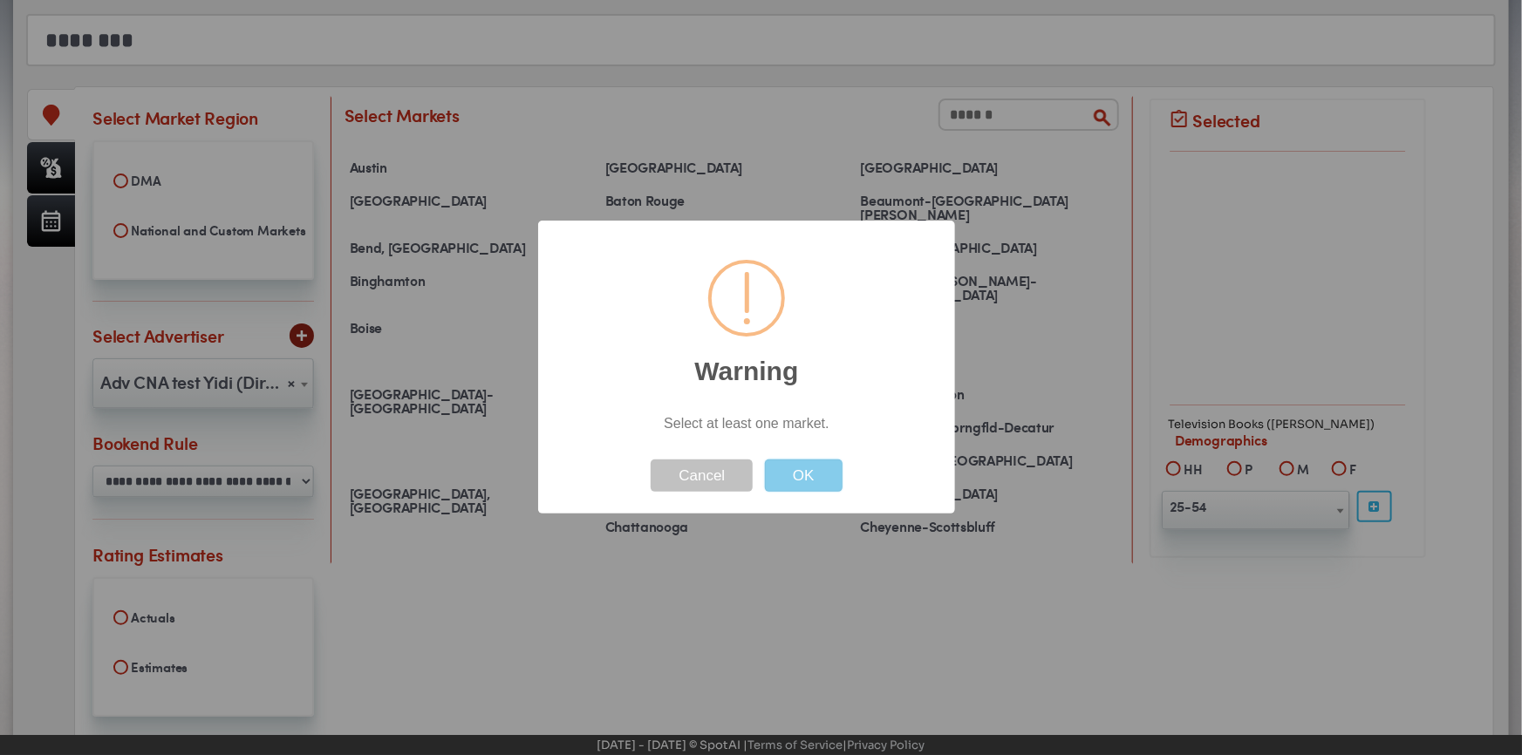
click at [780, 463] on button "OK" at bounding box center [803, 476] width 78 height 32
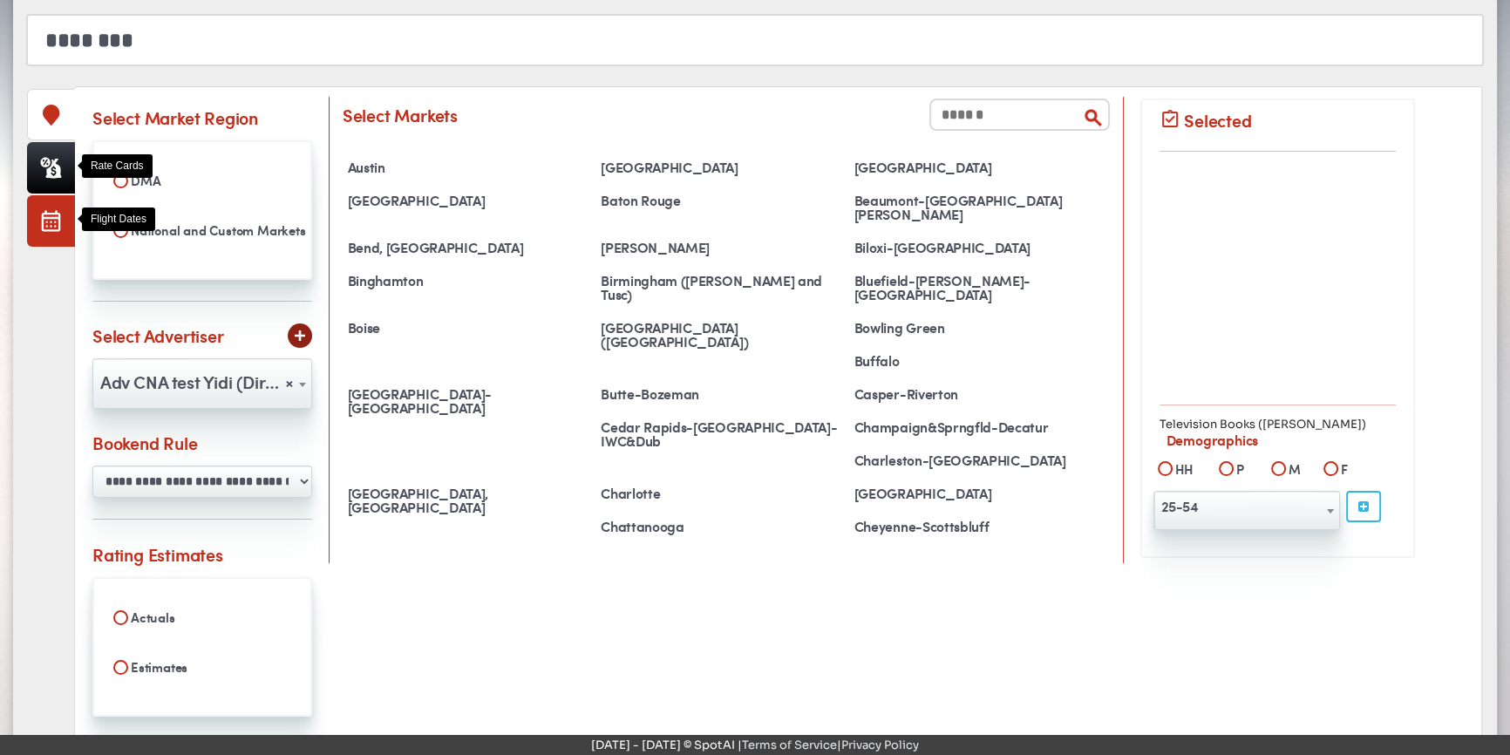
click at [44, 233] on link at bounding box center [51, 220] width 48 height 51
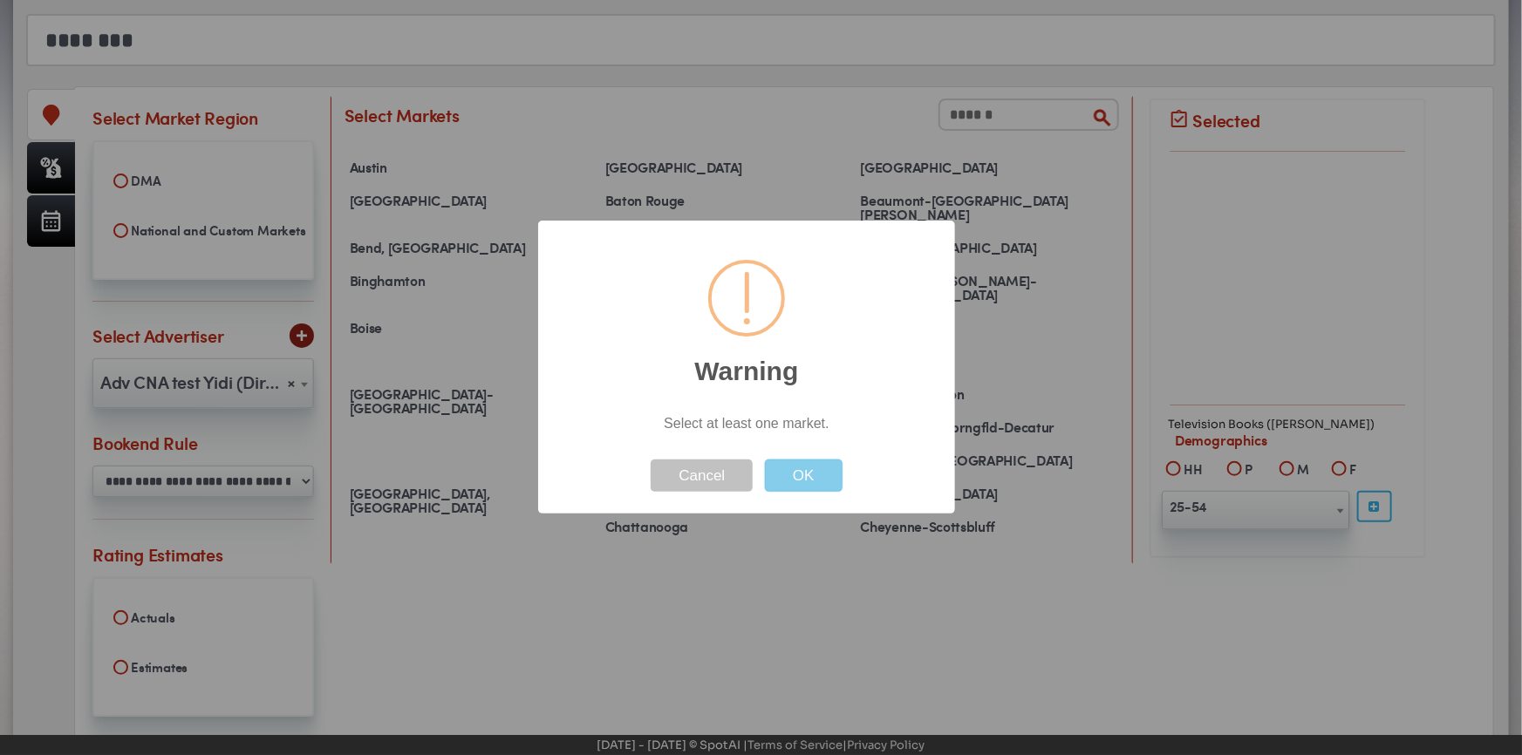
click at [820, 473] on button "OK" at bounding box center [803, 476] width 78 height 32
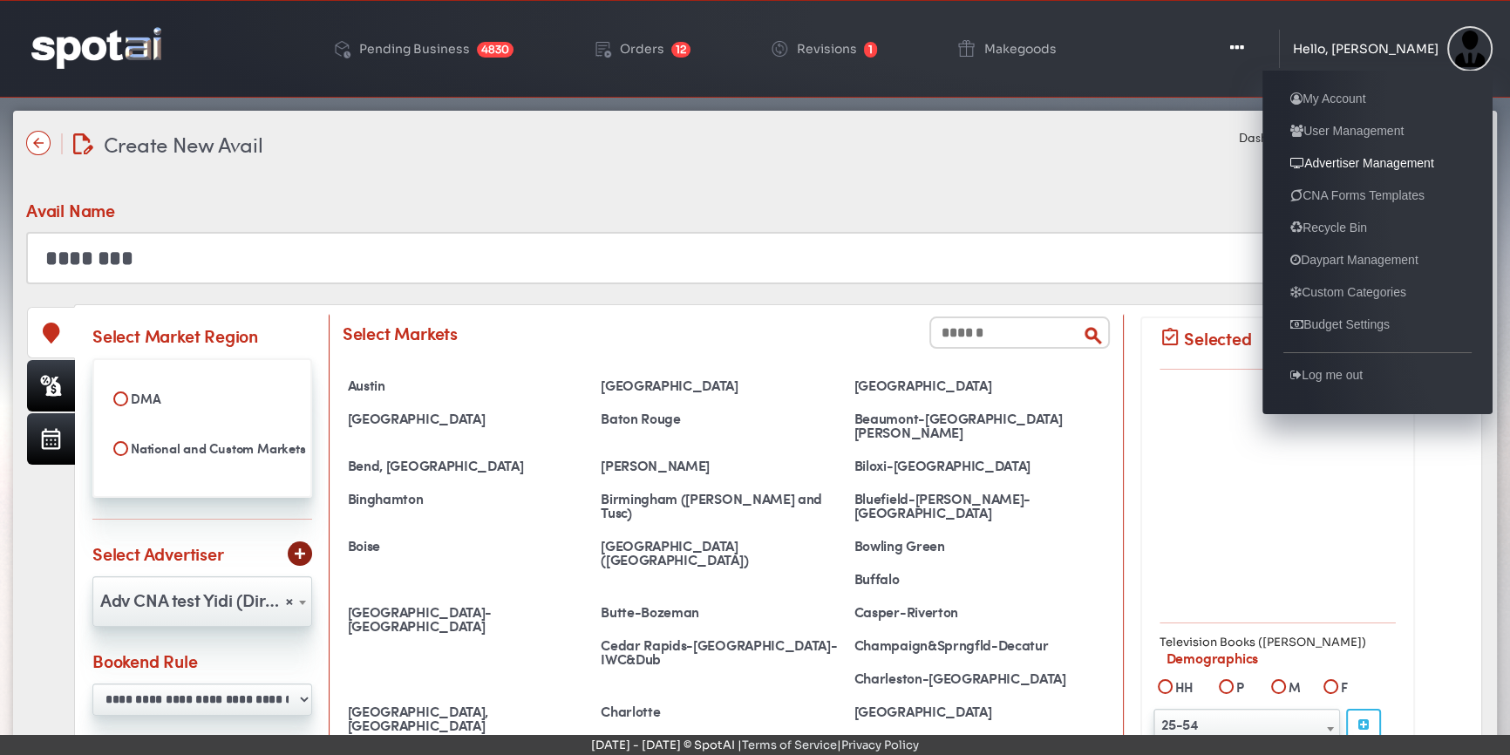
click at [1337, 169] on link "Advertiser Management" at bounding box center [1363, 163] width 158 height 21
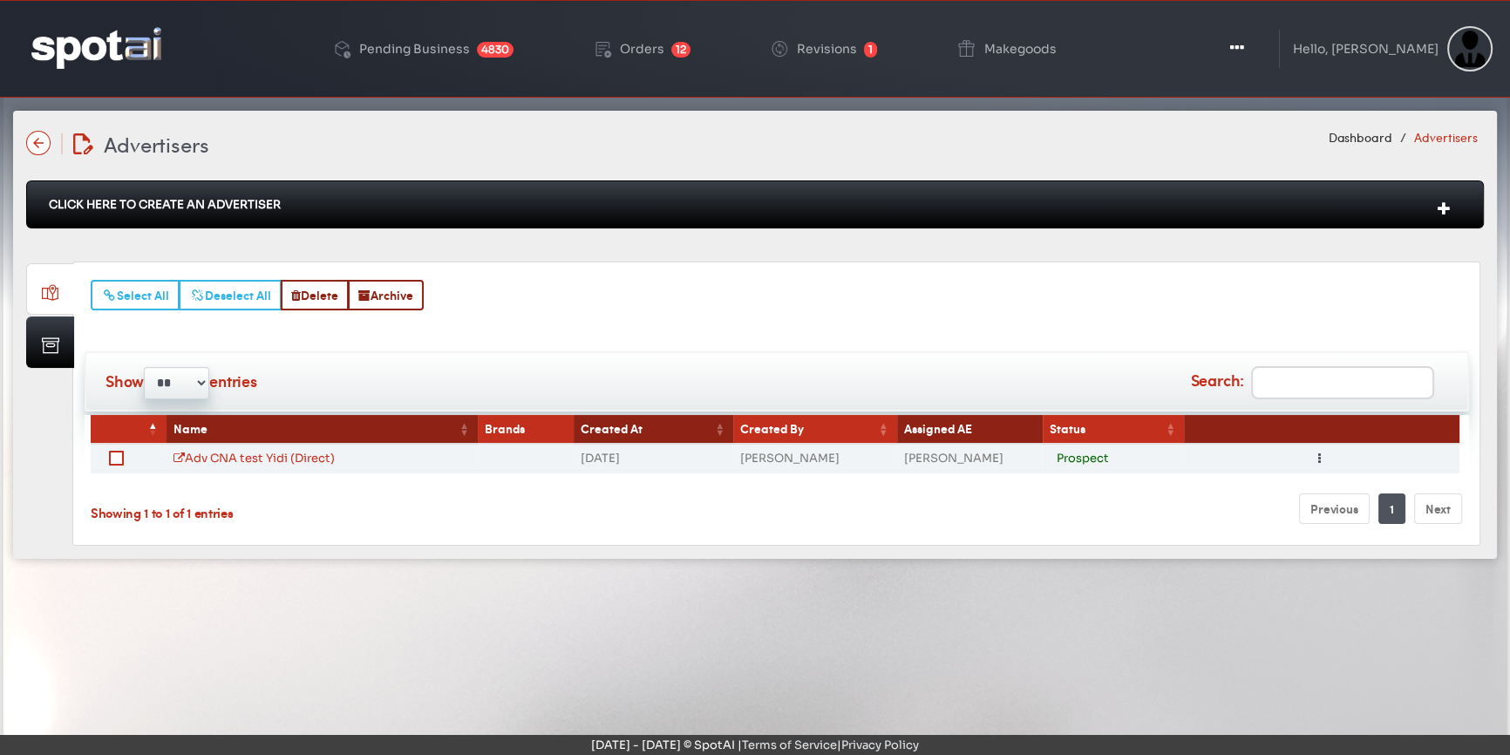
click at [187, 146] on span "Advertisers" at bounding box center [157, 144] width 106 height 30
click at [285, 143] on div "Advertisers Advertisers Dashboard Advertisers" at bounding box center [755, 143] width 1458 height 31
drag, startPoint x: 234, startPoint y: 149, endPoint x: 103, endPoint y: 142, distance: 131.0
click at [103, 142] on div "Advertisers Advertisers Dashboard Advertisers" at bounding box center [755, 143] width 1458 height 31
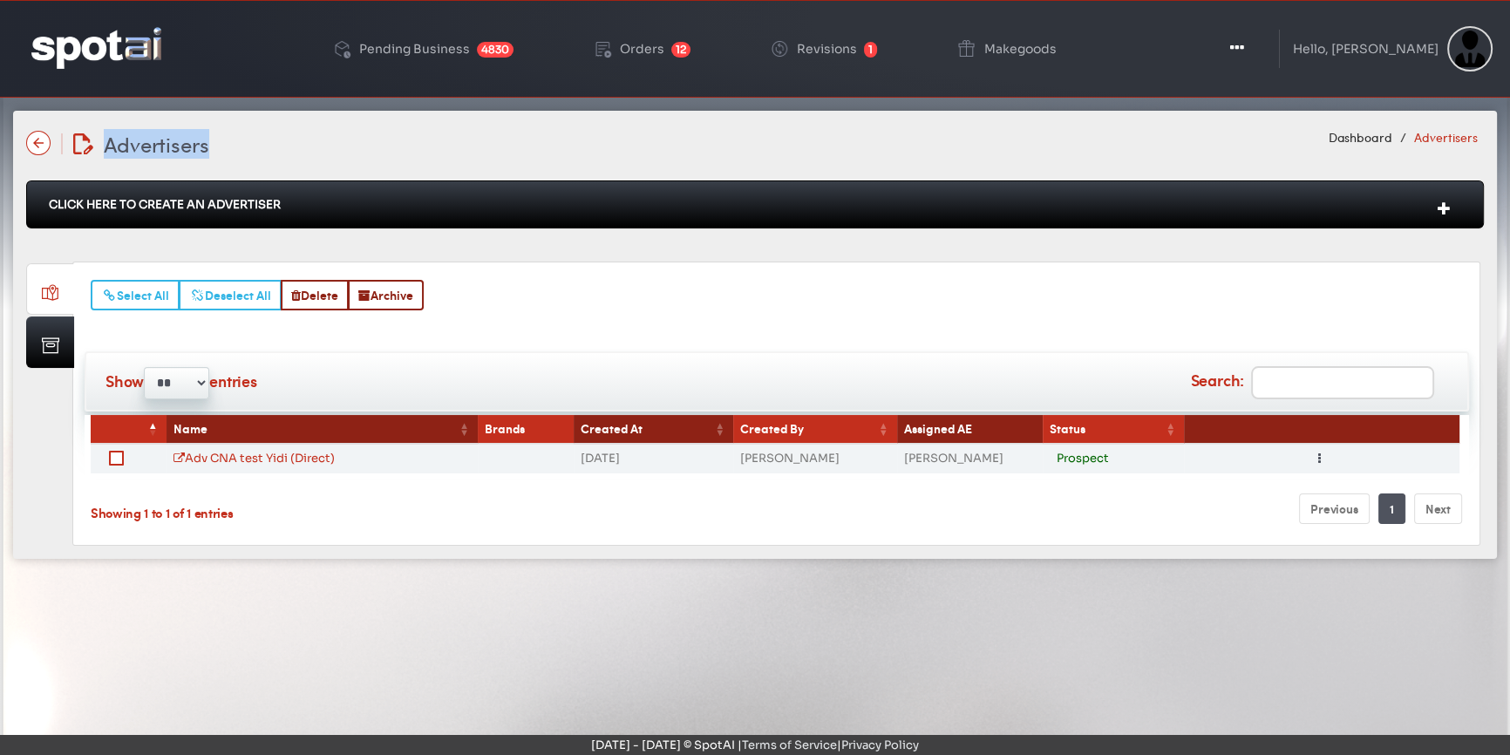
click at [298, 145] on div "Advertisers Advertisers Dashboard Advertisers" at bounding box center [755, 143] width 1458 height 31
click at [219, 159] on div "Click Here To Create An Advertiser" at bounding box center [755, 352] width 1458 height 387
click at [191, 151] on span "Advertisers" at bounding box center [157, 144] width 106 height 30
click at [228, 151] on div "Advertisers Advertisers Dashboard Advertisers" at bounding box center [755, 143] width 1458 height 31
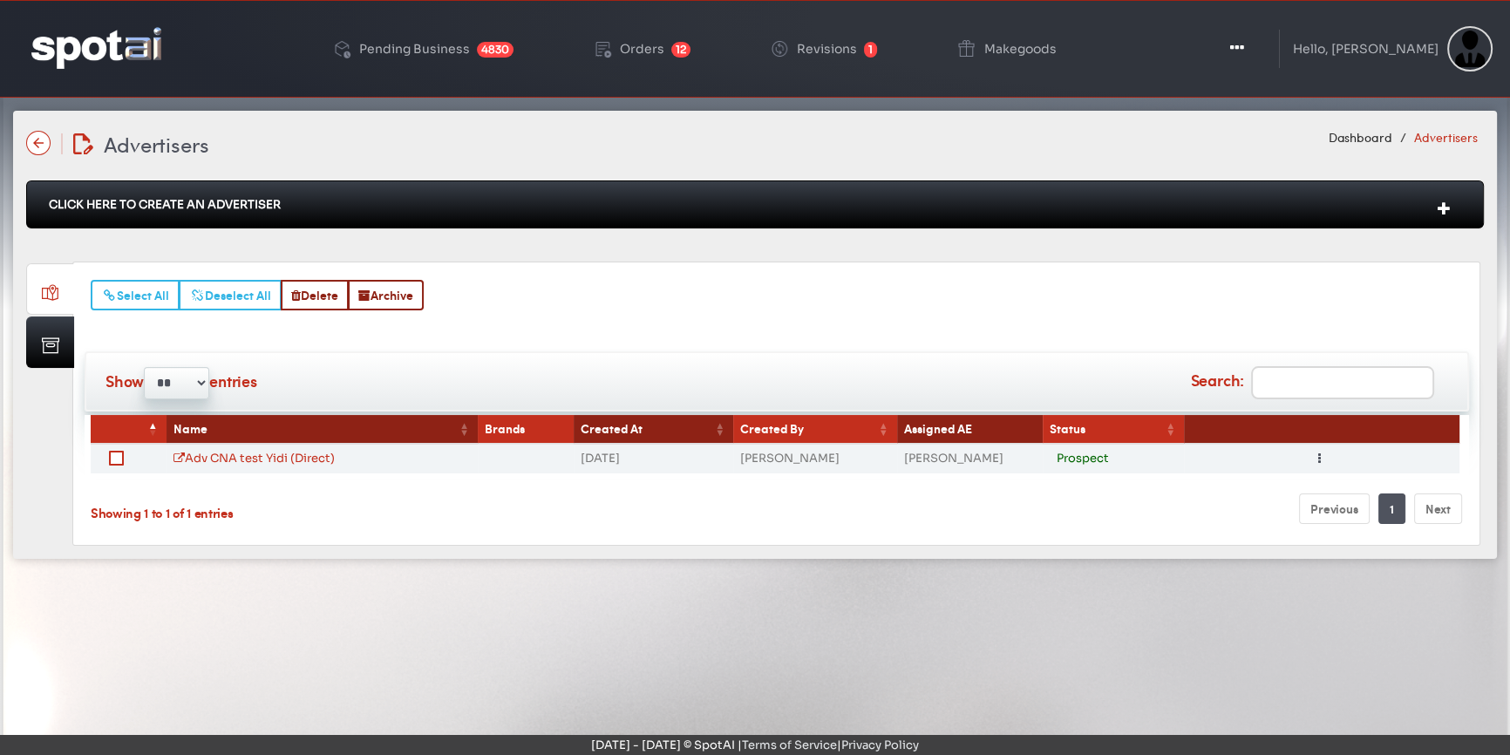
click at [221, 210] on div "Click Here To Create An Advertiser" at bounding box center [755, 205] width 1458 height 48
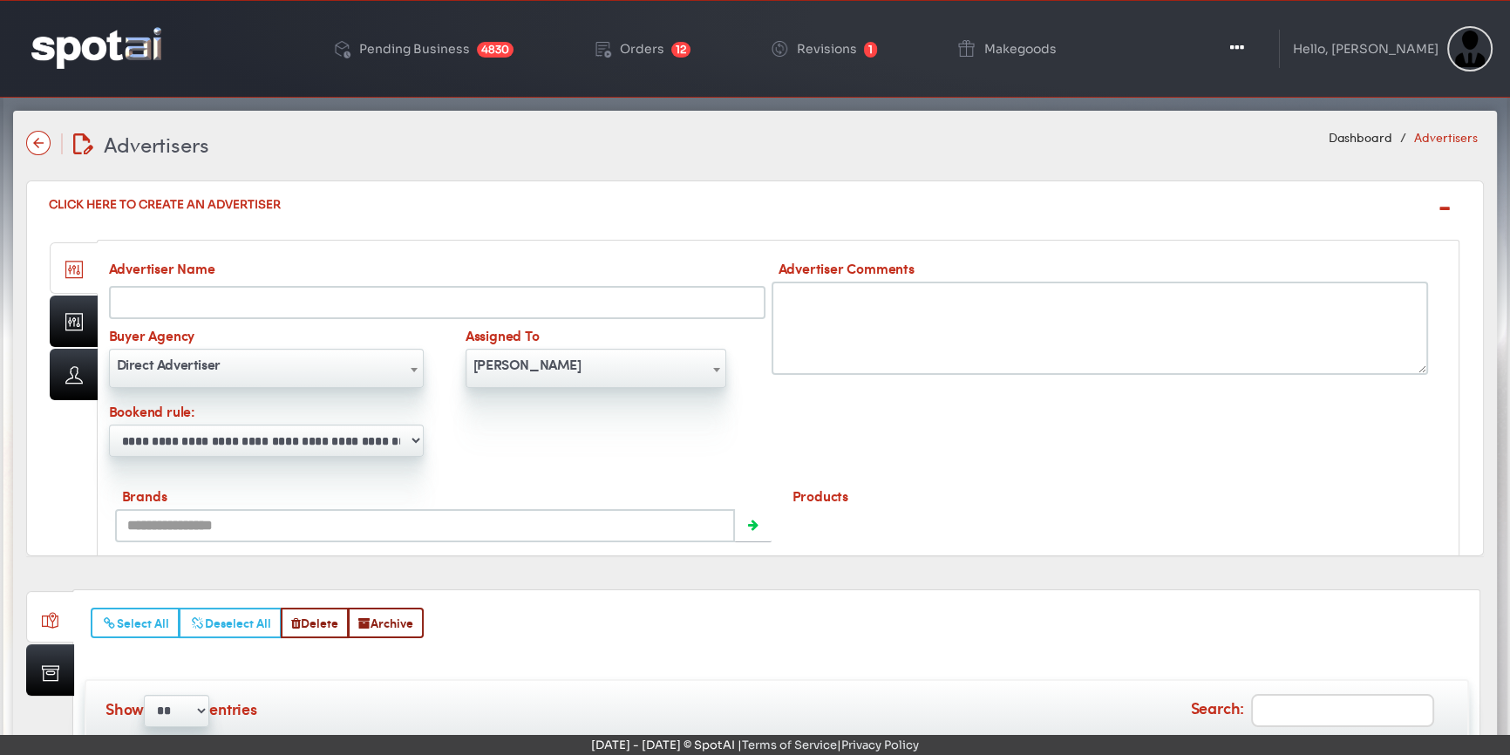
click at [221, 210] on div "Click Here To Create An Advertiser" at bounding box center [755, 204] width 1458 height 47
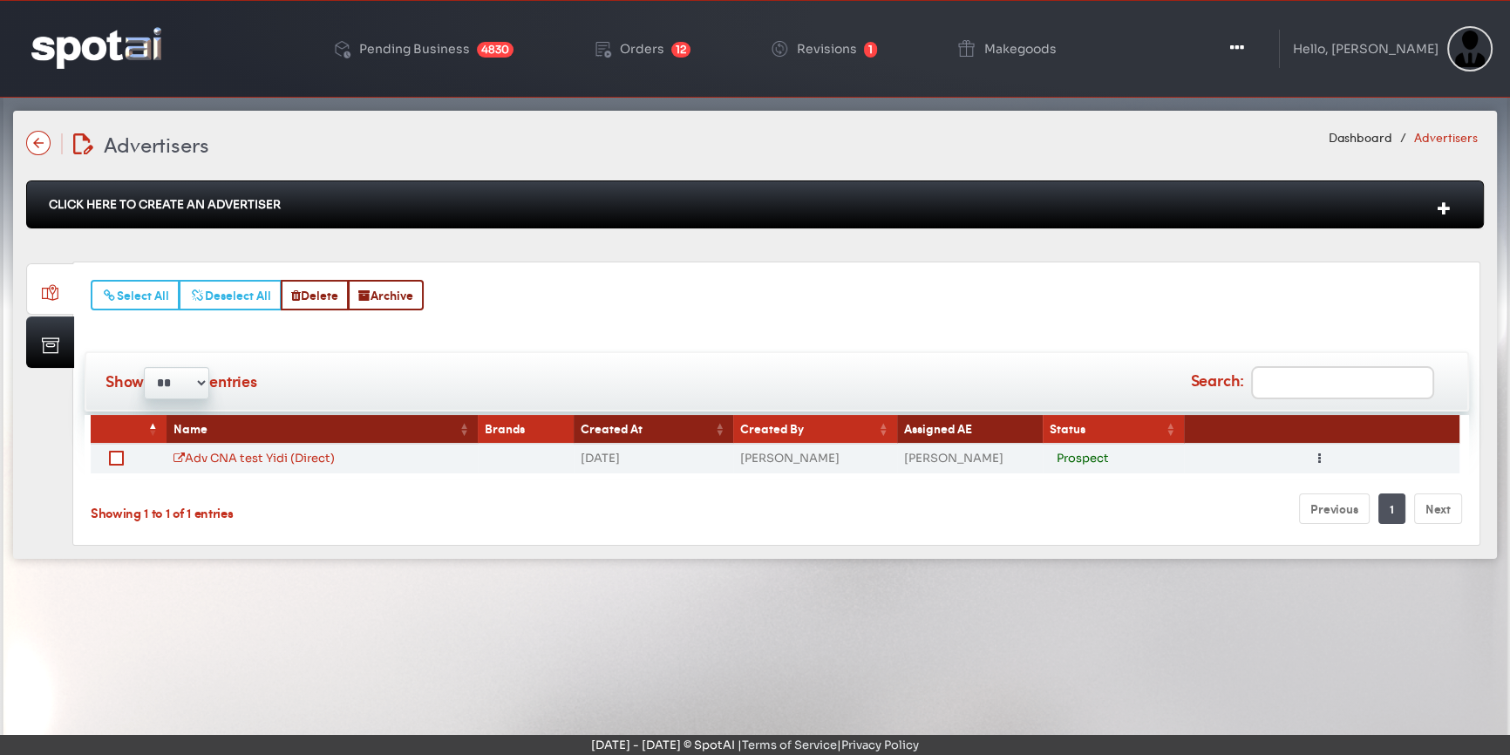
click at [297, 18] on div "Pending Business 4830 Orders 12 Revisions 1 Makegoods Toggle Dropdown Create Ra…" at bounding box center [755, 49] width 1510 height 98
